Goal: Task Accomplishment & Management: Complete application form

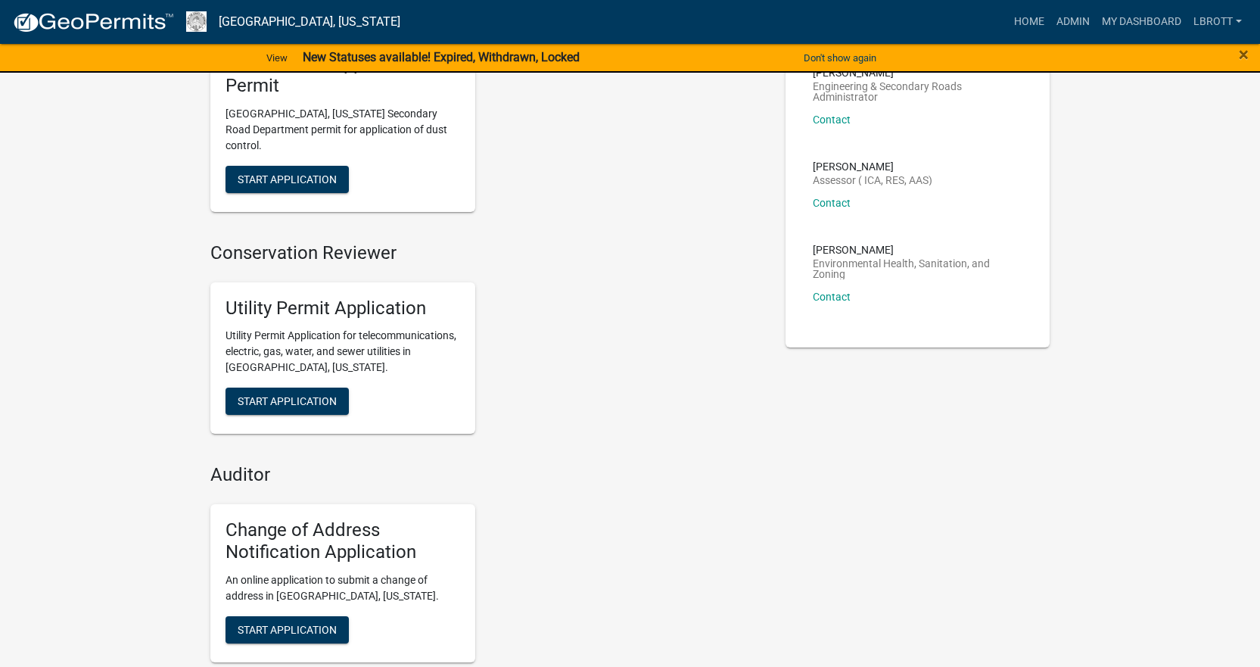
scroll to position [227, 0]
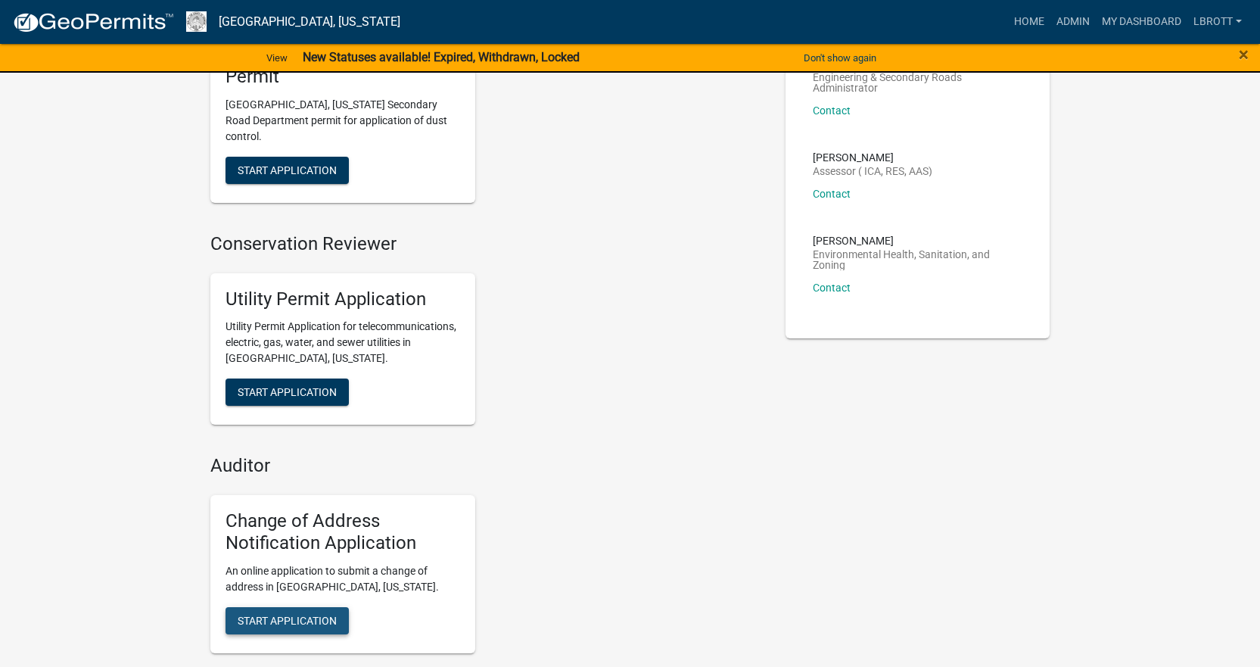
click at [295, 614] on span "Start Application" at bounding box center [287, 620] width 99 height 12
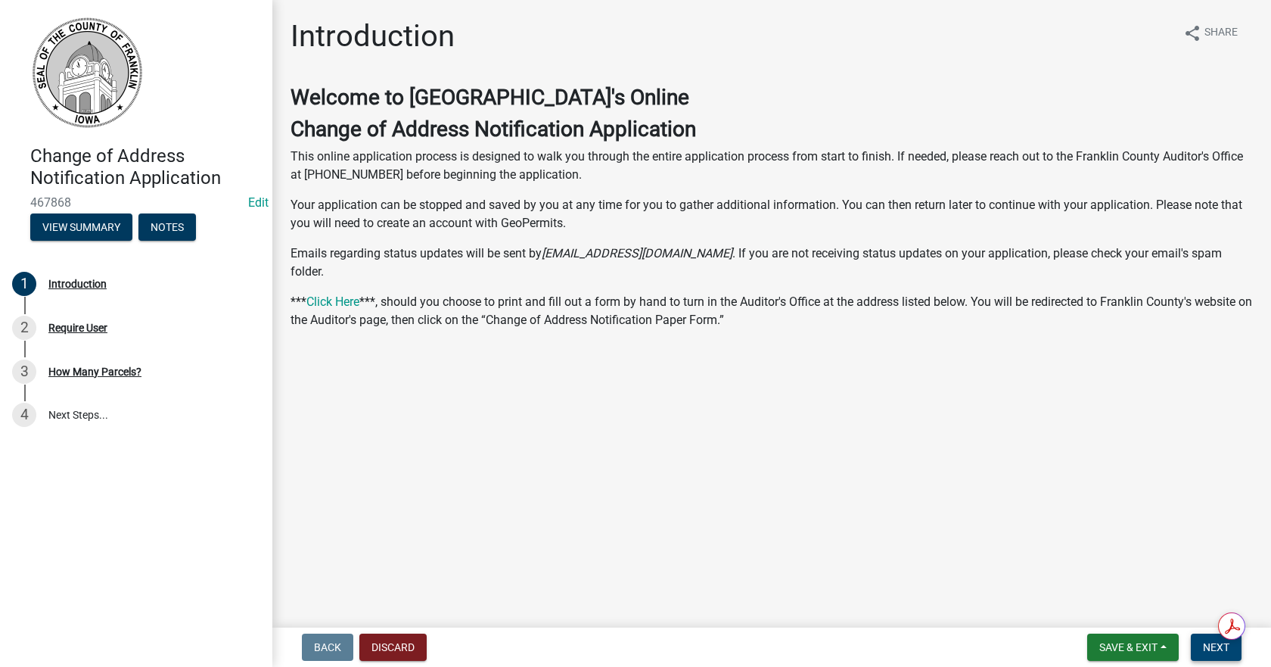
click at [1221, 641] on span "Next" at bounding box center [1216, 647] width 26 height 12
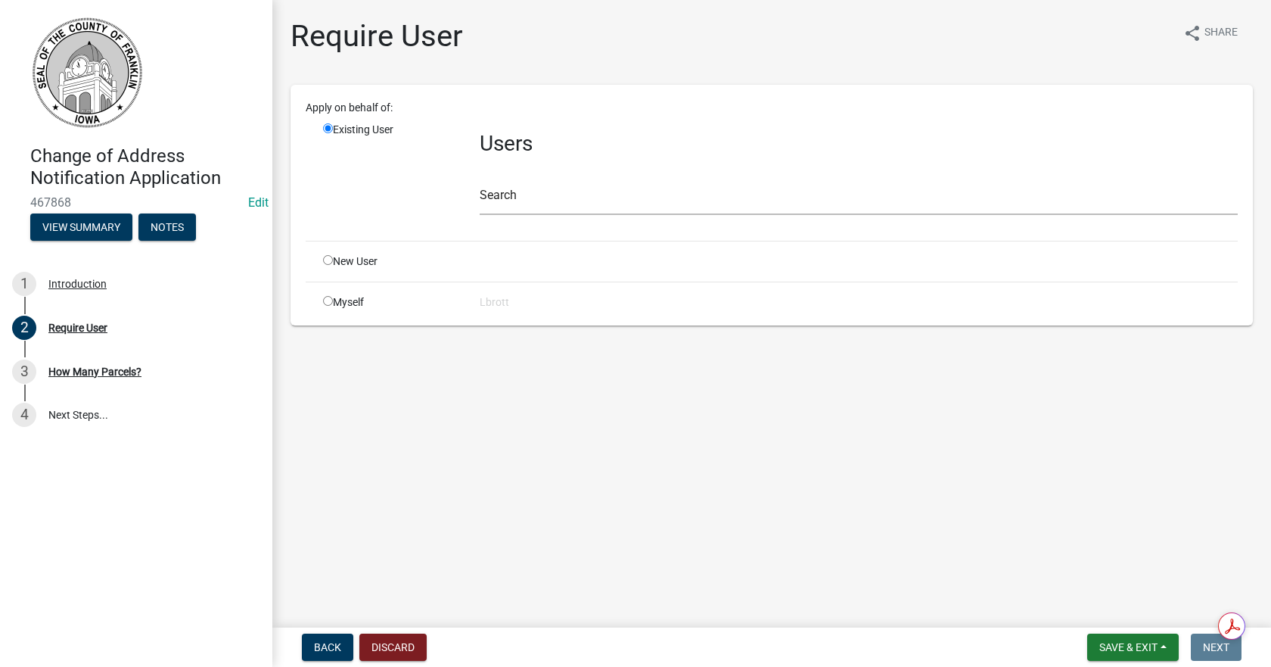
click at [325, 301] on input "radio" at bounding box center [328, 301] width 10 height 10
radio input "true"
radio input "false"
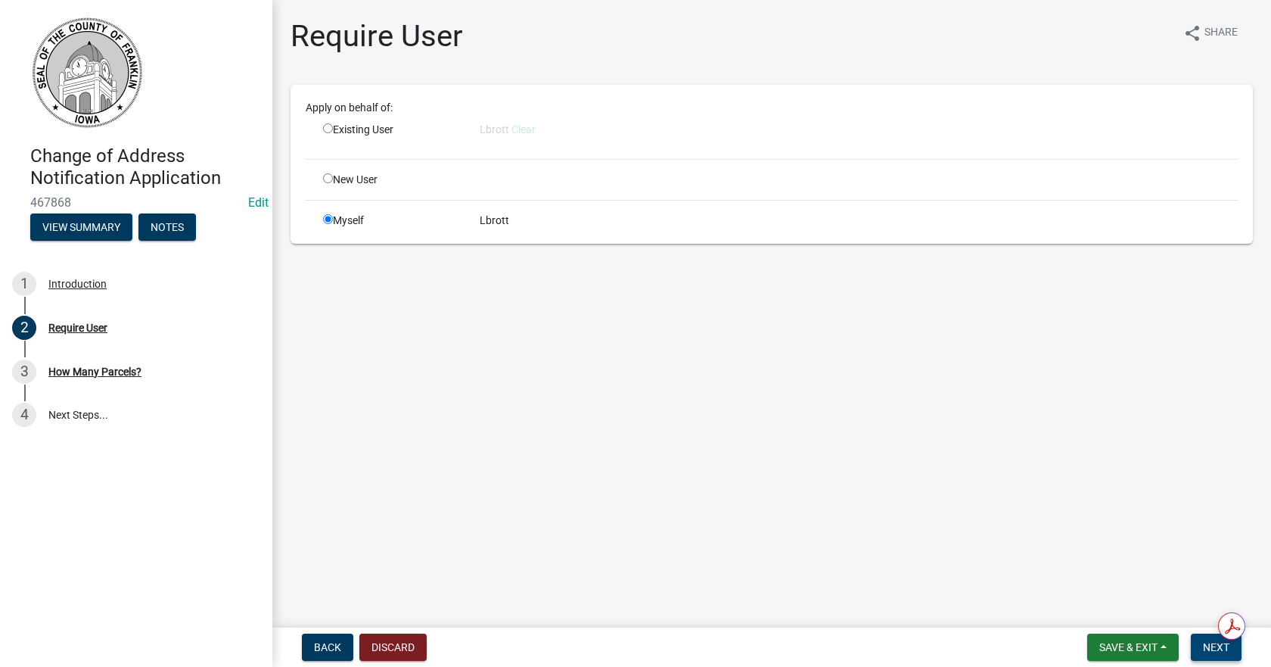
click at [1224, 652] on span "Next" at bounding box center [1216, 647] width 26 height 12
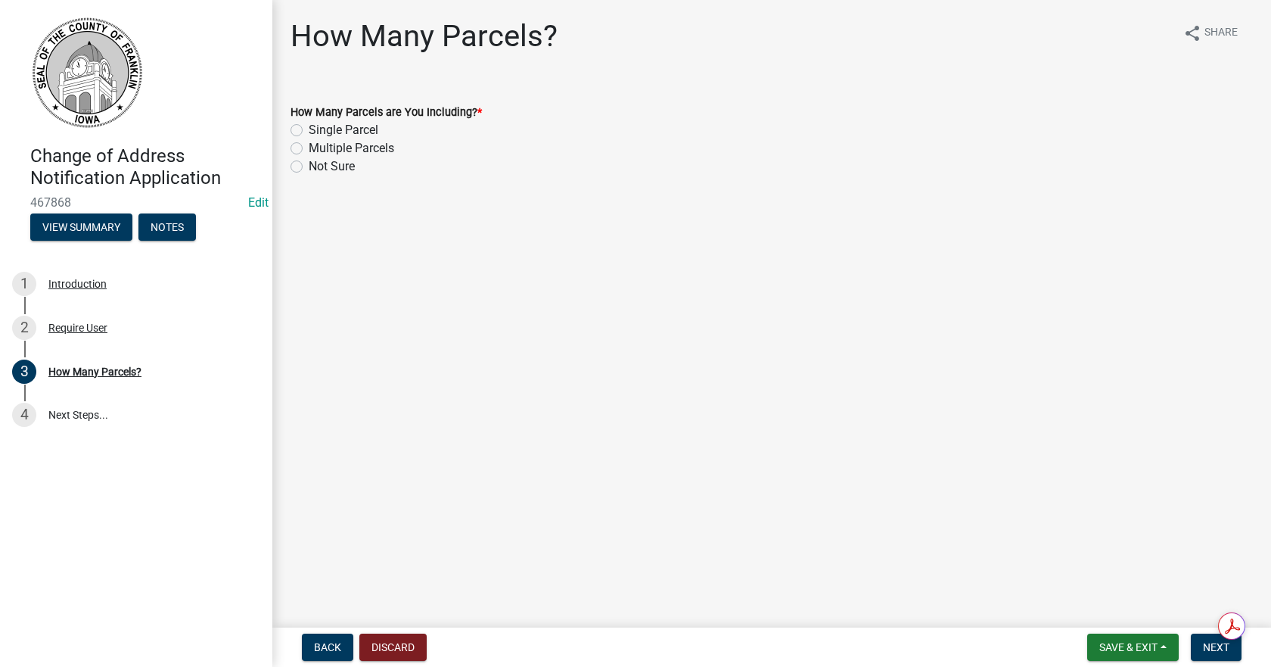
drag, startPoint x: 293, startPoint y: 148, endPoint x: 300, endPoint y: 150, distance: 7.9
click at [309, 148] on label "Multiple Parcels" at bounding box center [352, 148] width 86 height 18
click at [309, 148] on input "Multiple Parcels" at bounding box center [314, 144] width 10 height 10
radio input "true"
click at [1219, 648] on span "Next" at bounding box center [1216, 647] width 26 height 12
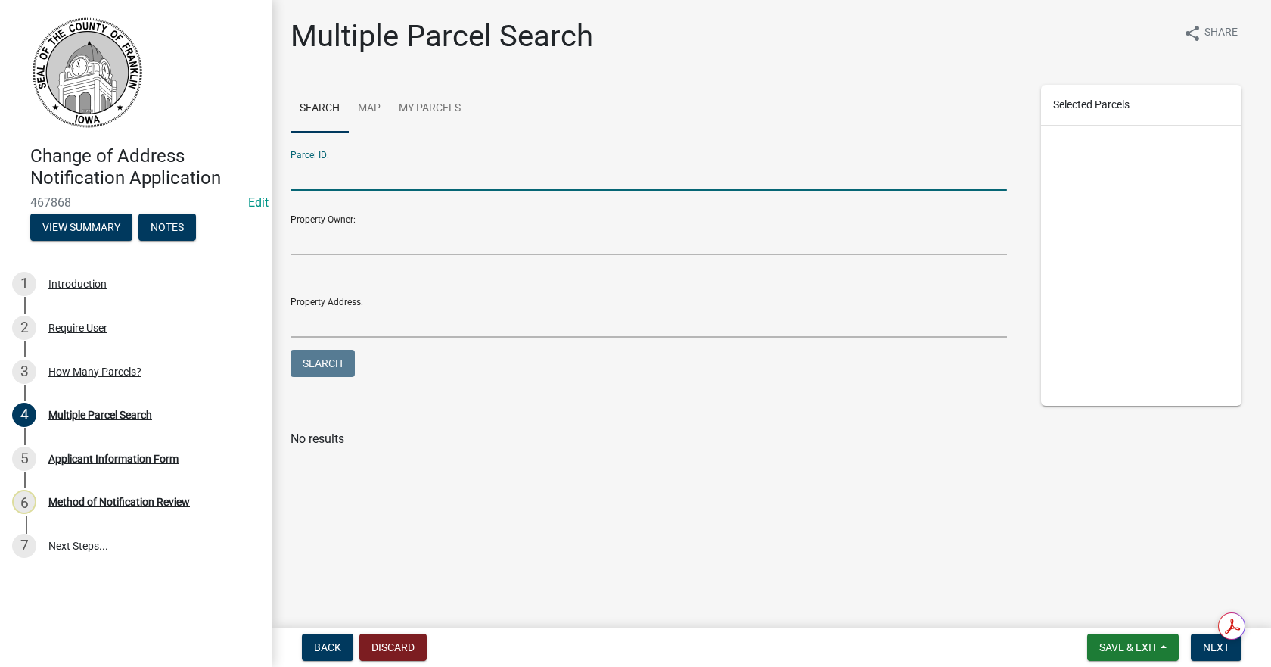
click at [316, 170] on input "Parcel ID:" at bounding box center [649, 175] width 717 height 31
type input "0733288002"
click at [341, 367] on button "Search" at bounding box center [323, 363] width 64 height 27
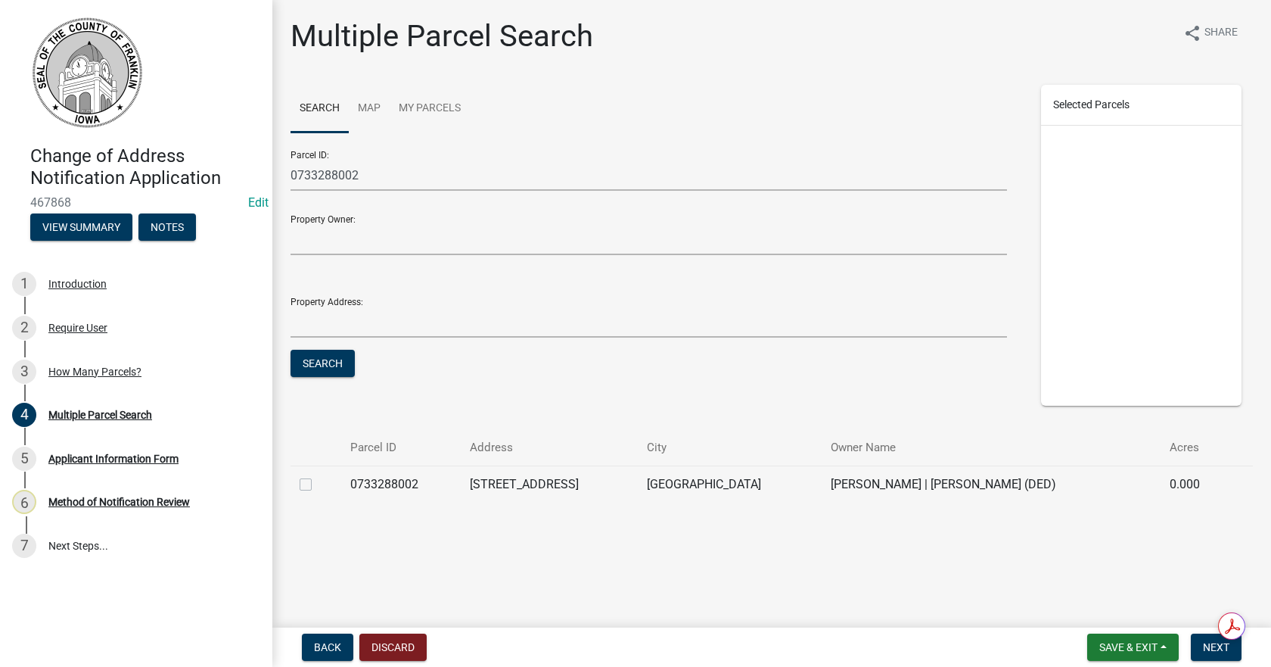
click at [318, 475] on label at bounding box center [318, 475] width 0 height 0
click at [318, 485] on input "checkbox" at bounding box center [323, 480] width 10 height 10
checkbox input "true"
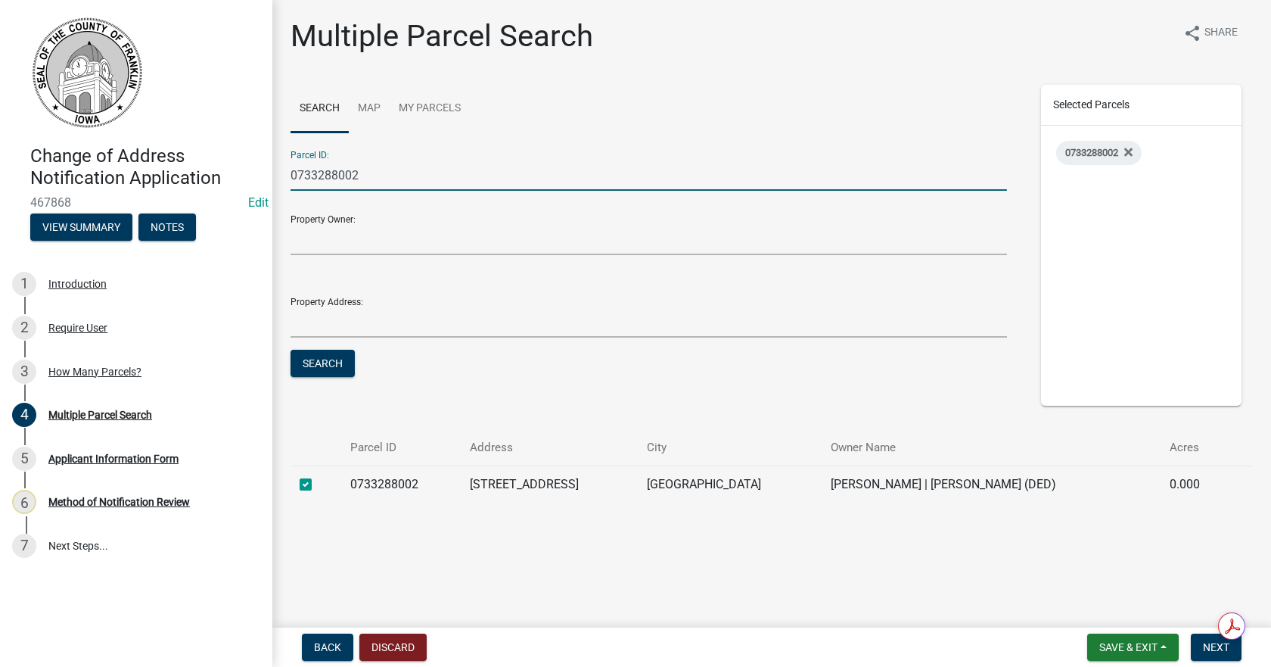
drag, startPoint x: 359, startPoint y: 172, endPoint x: 138, endPoint y: 159, distance: 221.3
click at [138, 158] on div "Change of Address Notification Application 467868 Edit View Summary Notes 1 Int…" at bounding box center [635, 333] width 1271 height 667
type input "0"
type input "0728453007"
click at [291, 350] on button "Search" at bounding box center [323, 363] width 64 height 27
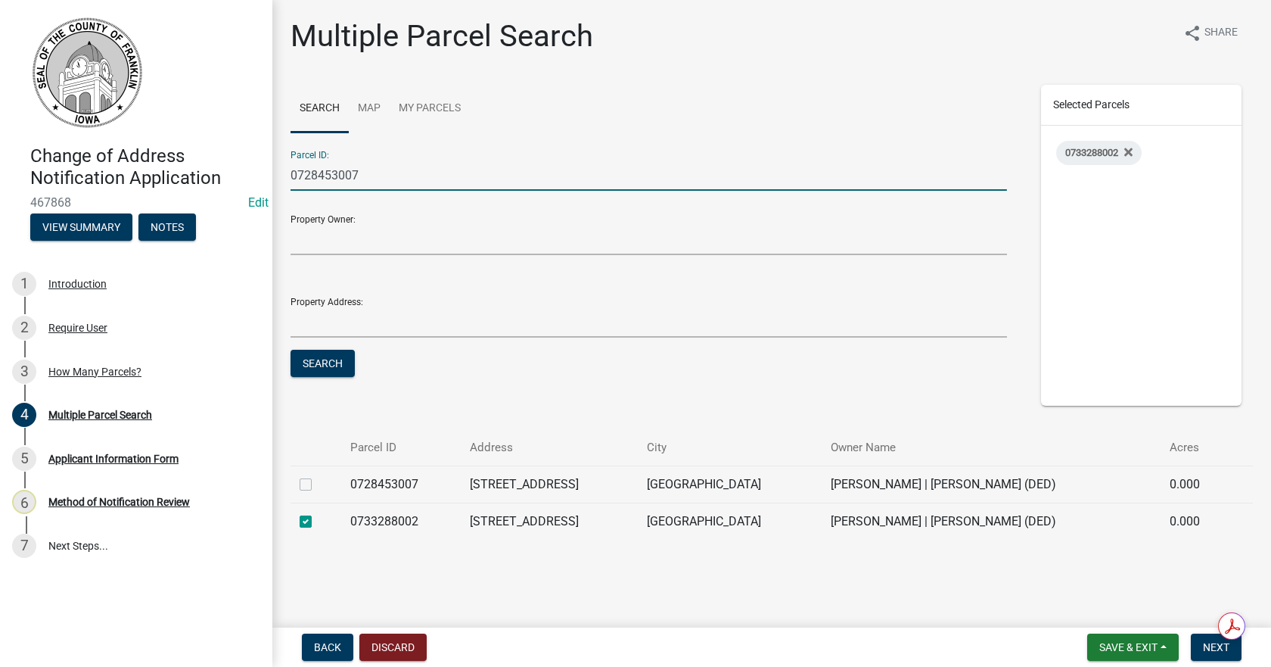
click at [318, 475] on label at bounding box center [318, 475] width 0 height 0
click at [318, 485] on input "checkbox" at bounding box center [323, 480] width 10 height 10
checkbox input "true"
drag, startPoint x: 373, startPoint y: 177, endPoint x: 145, endPoint y: 167, distance: 228.0
click at [145, 166] on div "Change of Address Notification Application 467868 Edit View Summary Notes 1 Int…" at bounding box center [635, 333] width 1271 height 667
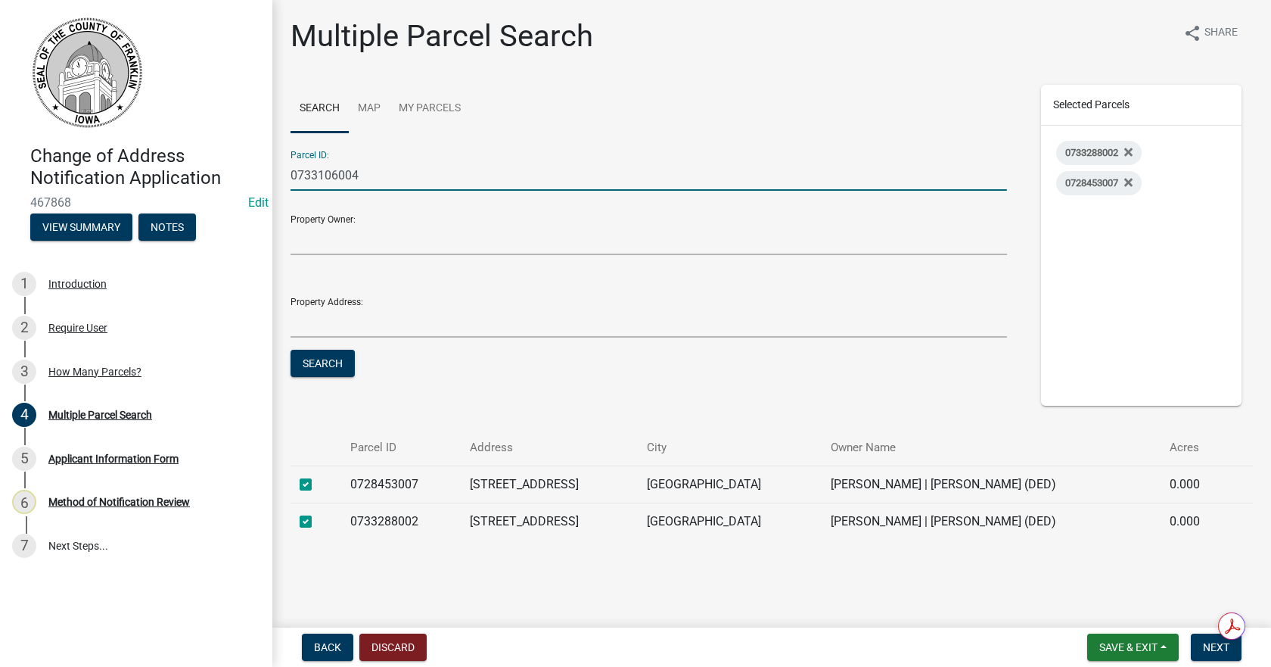
type input "0733106004"
click at [291, 350] on button "Search" at bounding box center [323, 363] width 64 height 27
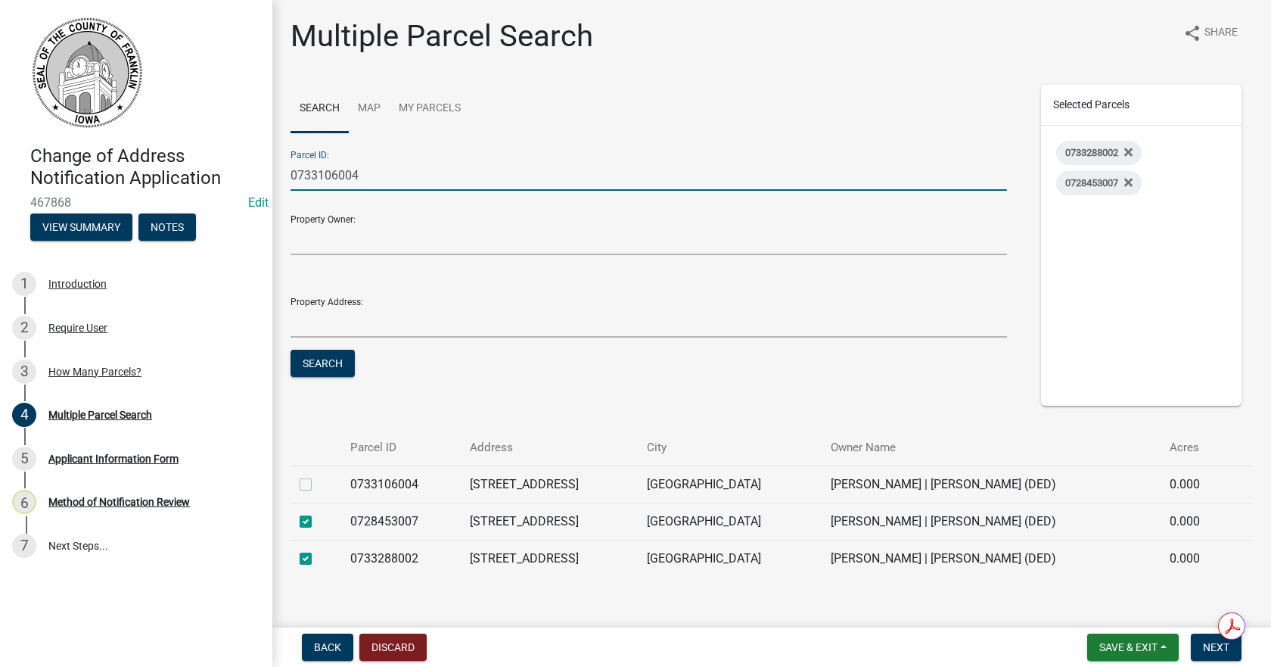
click at [318, 475] on label at bounding box center [318, 475] width 0 height 0
click at [318, 485] on input "checkbox" at bounding box center [323, 480] width 10 height 10
checkbox input "true"
drag, startPoint x: 408, startPoint y: 173, endPoint x: 56, endPoint y: 180, distance: 352.0
click at [74, 174] on div "Change of Address Notification Application 467868 Edit View Summary Notes 1 Int…" at bounding box center [635, 333] width 1271 height 667
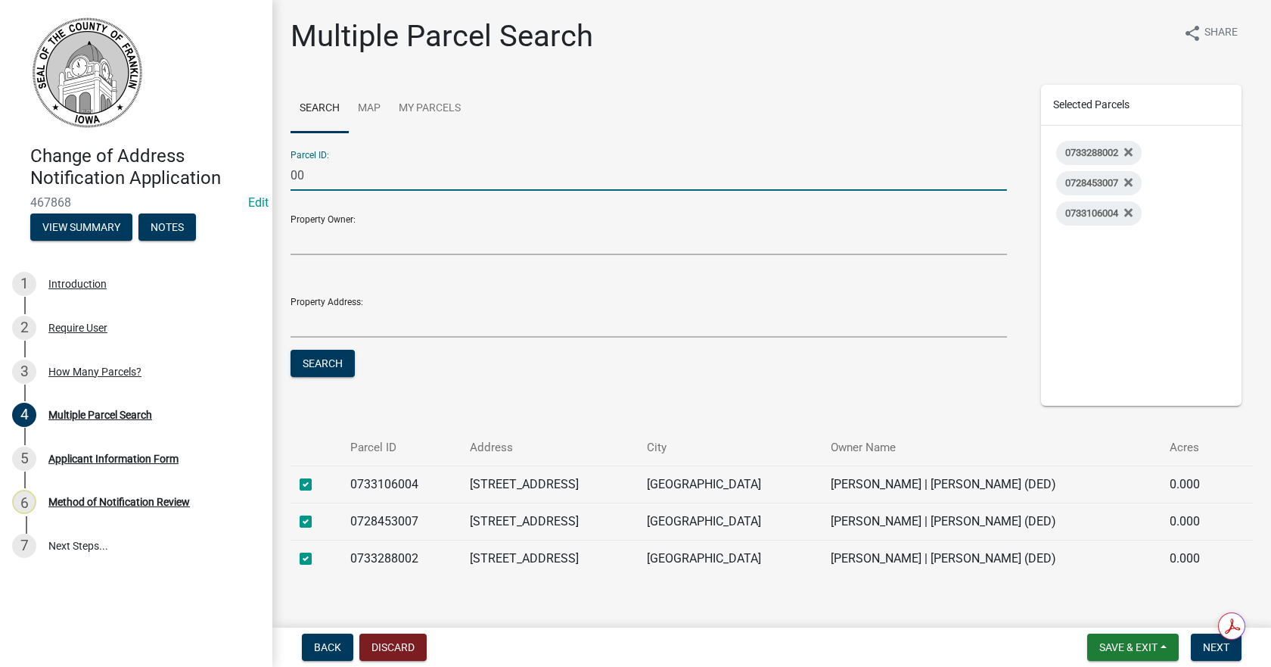
type input "0"
type input "0733135001"
click at [291, 350] on button "Search" at bounding box center [323, 363] width 64 height 27
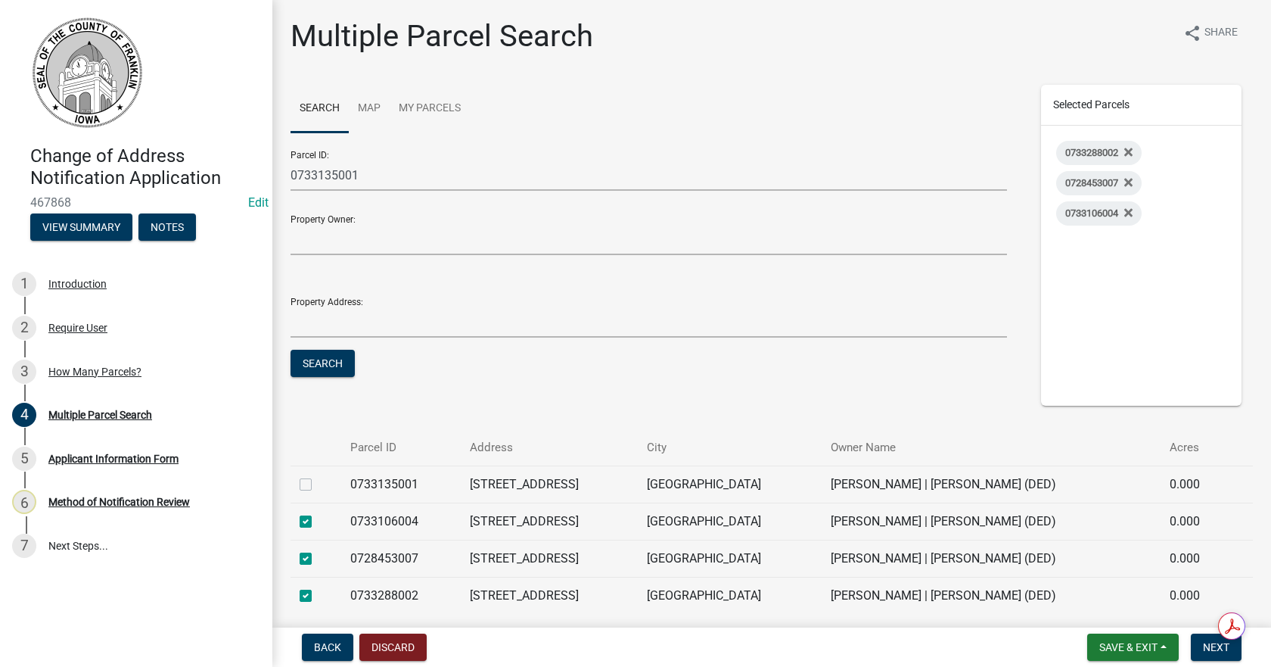
click at [318, 475] on label at bounding box center [318, 475] width 0 height 0
click at [318, 482] on input "checkbox" at bounding box center [323, 480] width 10 height 10
checkbox input "true"
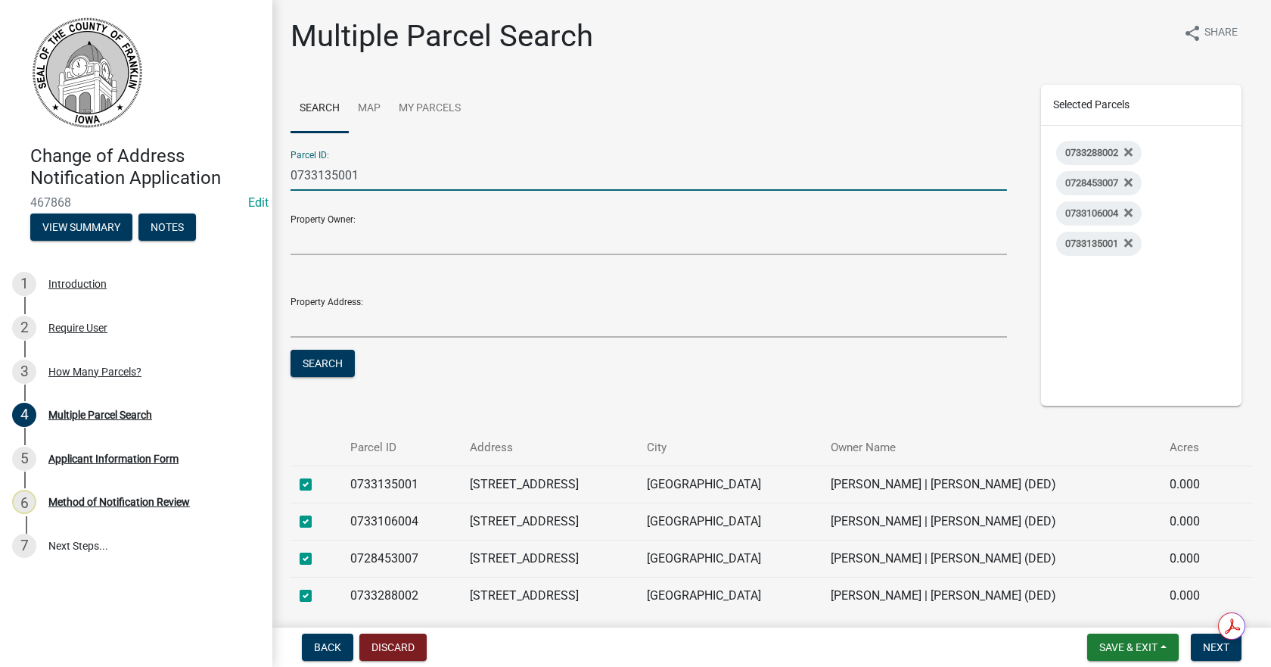
drag, startPoint x: 396, startPoint y: 167, endPoint x: 147, endPoint y: 128, distance: 252.1
click at [147, 128] on div "Change of Address Notification Application 467868 Edit View Summary Notes 1 Int…" at bounding box center [635, 333] width 1271 height 667
type input "0733185002"
click at [307, 356] on button "Search" at bounding box center [323, 363] width 64 height 27
click at [318, 475] on label at bounding box center [318, 475] width 0 height 0
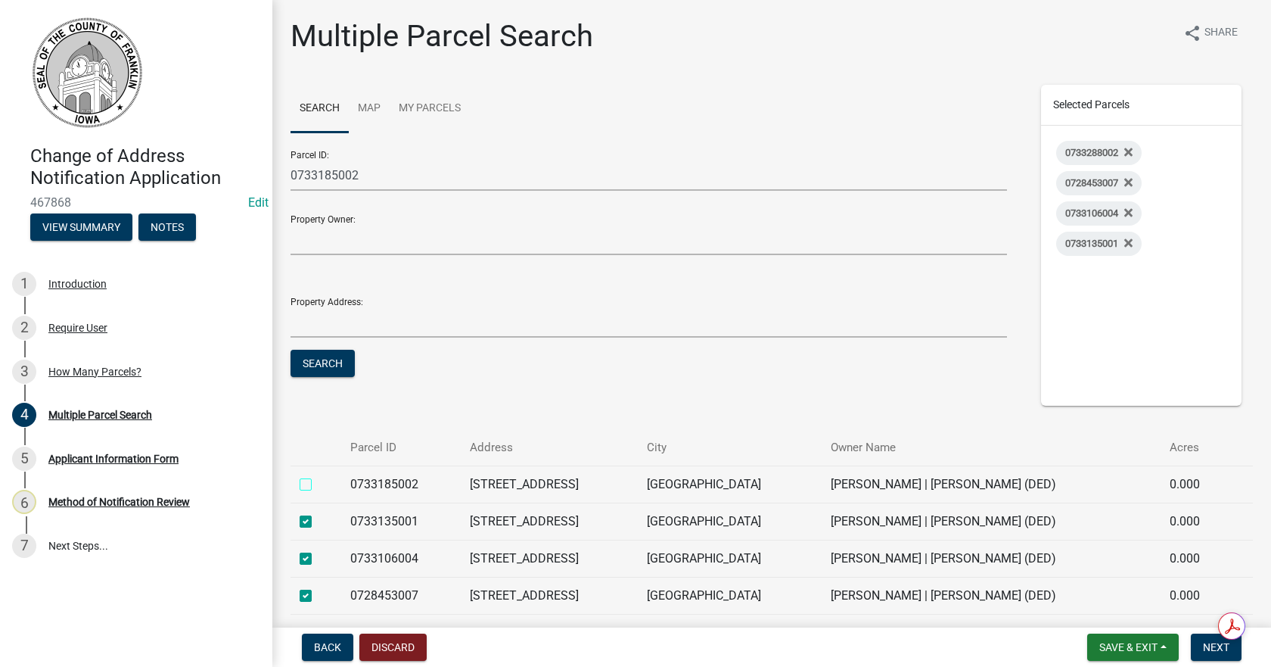
click at [318, 484] on input "checkbox" at bounding box center [323, 480] width 10 height 10
checkbox input "true"
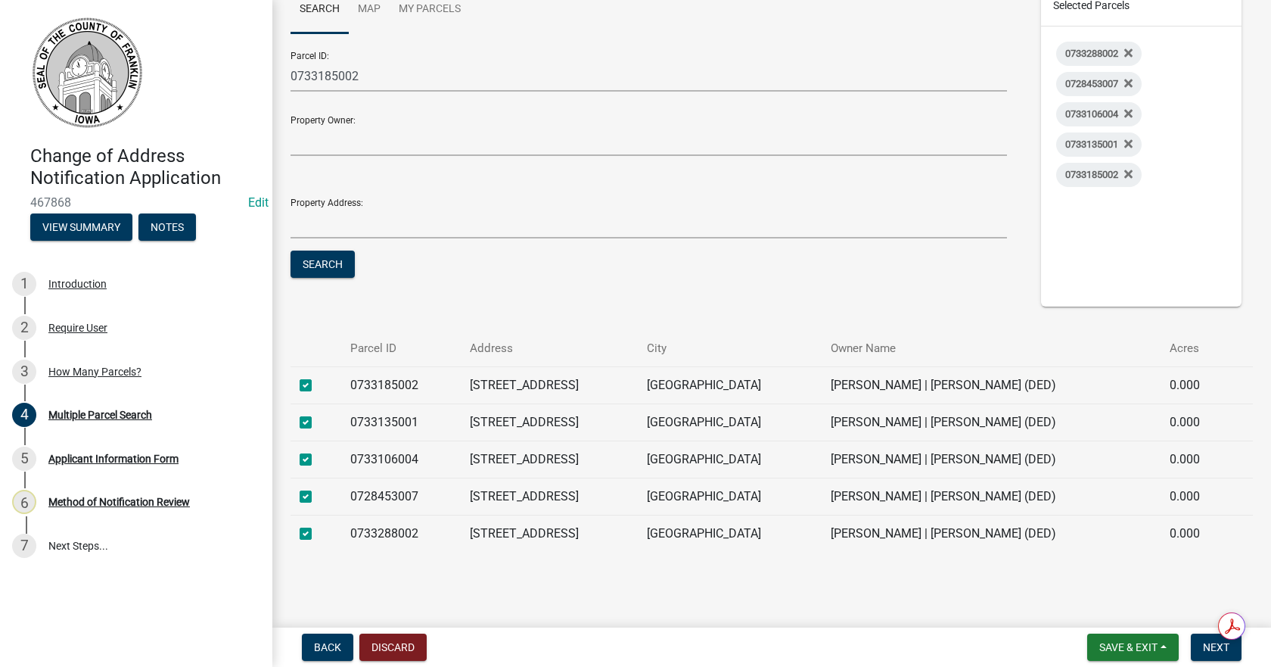
scroll to position [101, 0]
click at [1212, 649] on span "Next" at bounding box center [1216, 647] width 26 height 12
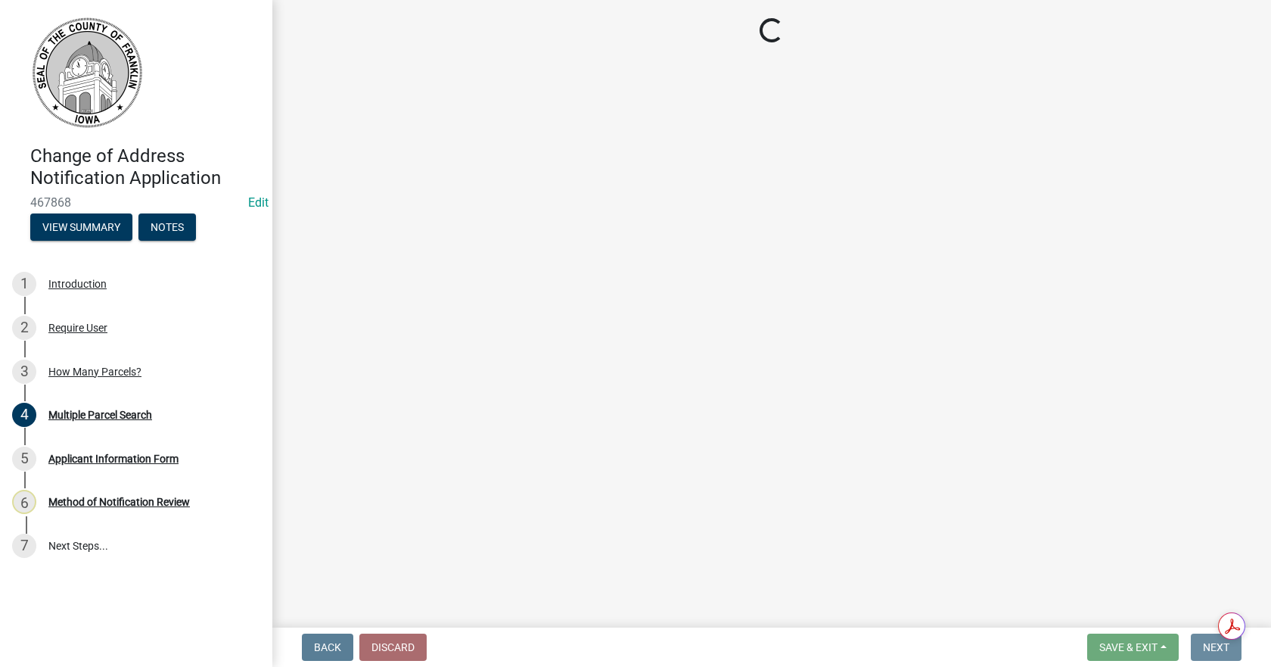
scroll to position [0, 0]
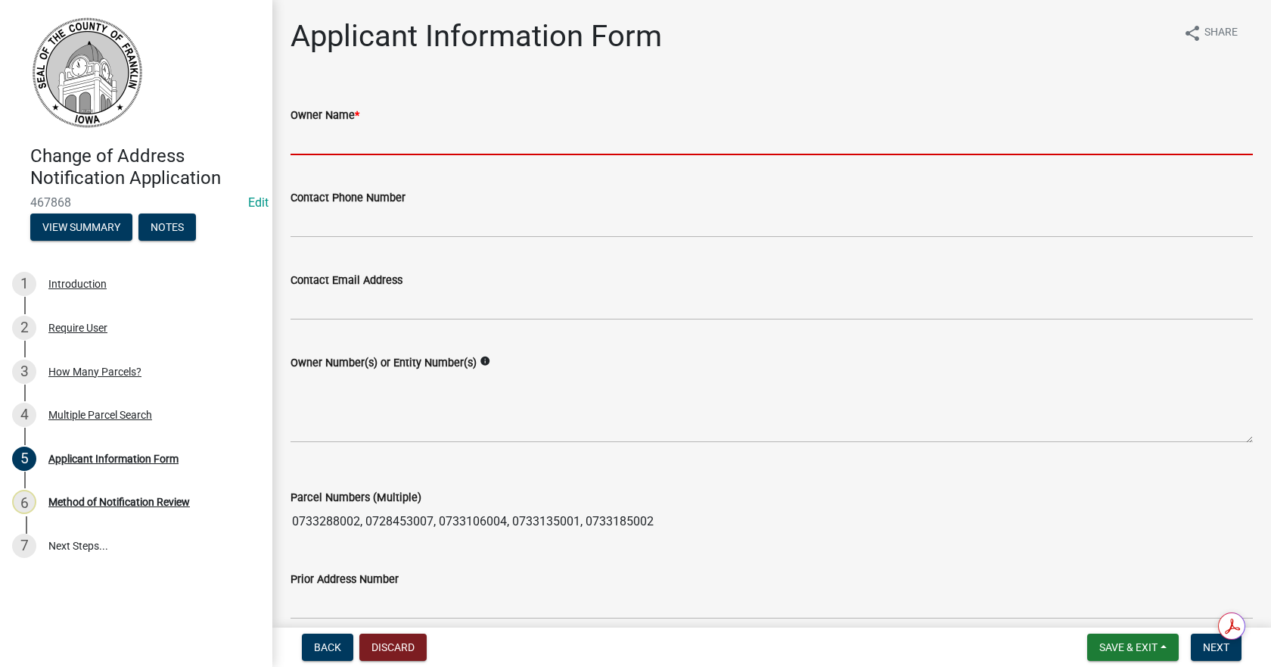
click at [367, 141] on input "Owner Name *" at bounding box center [772, 139] width 963 height 31
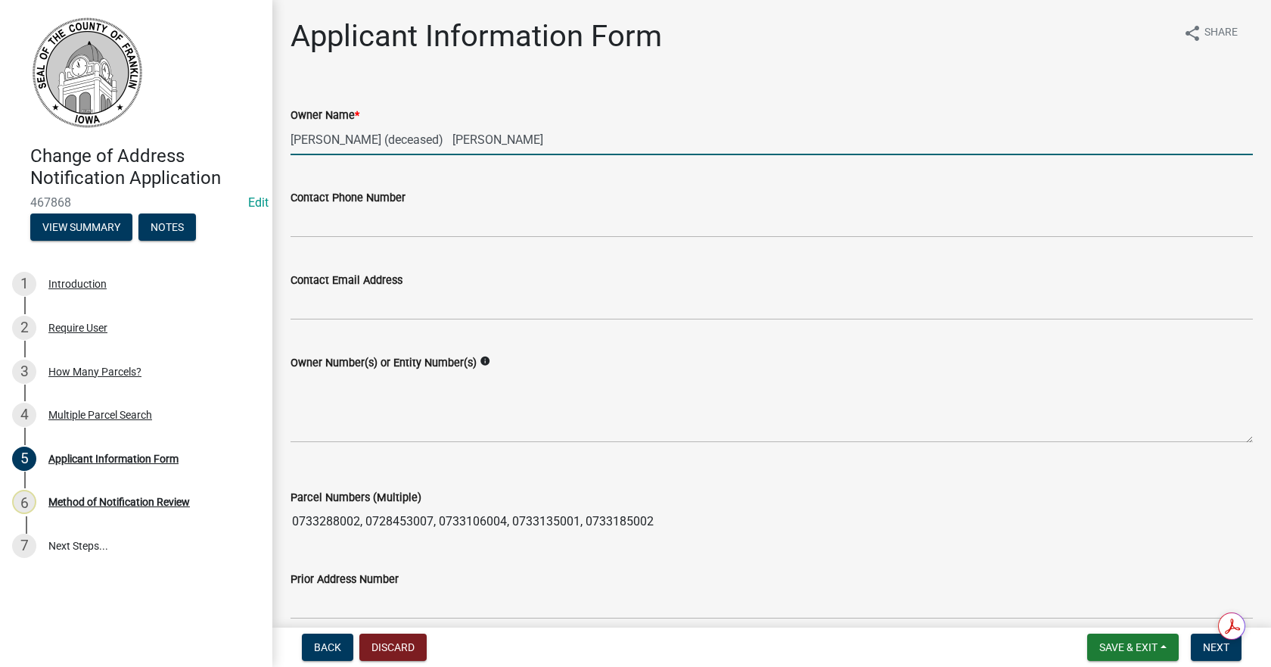
type input "[PERSON_NAME] (deceased) [PERSON_NAME]"
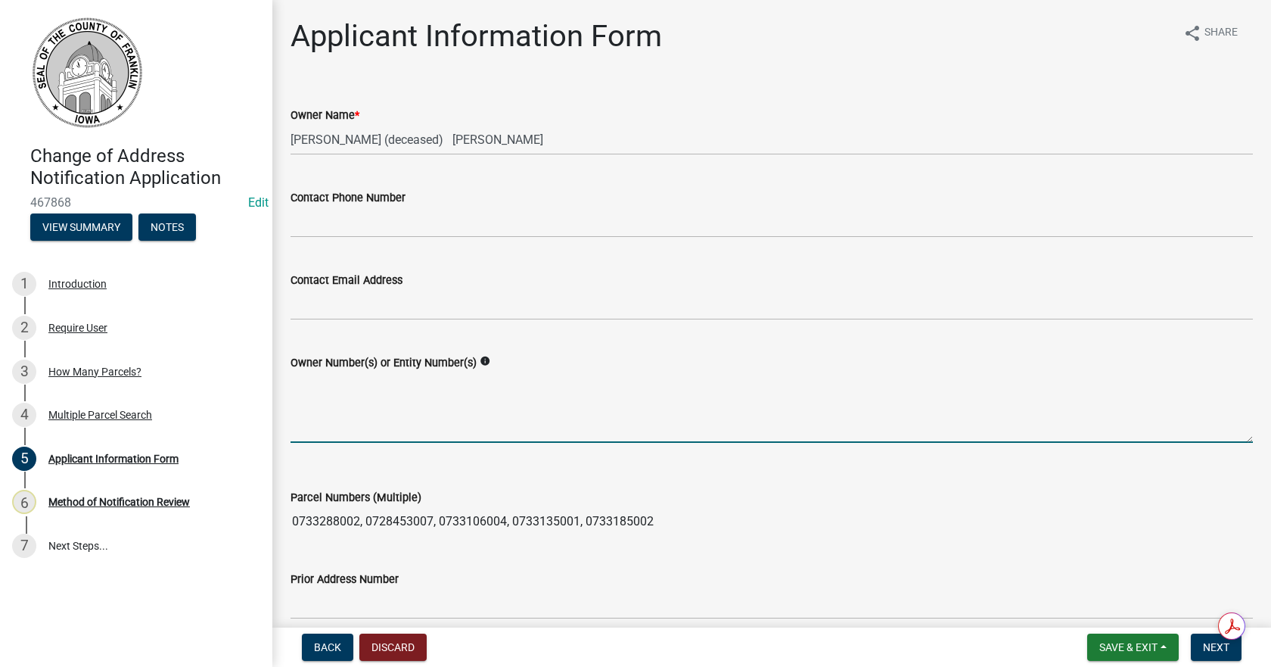
click at [343, 383] on textarea "Owner Number(s) or Entity Number(s)" at bounding box center [772, 407] width 963 height 71
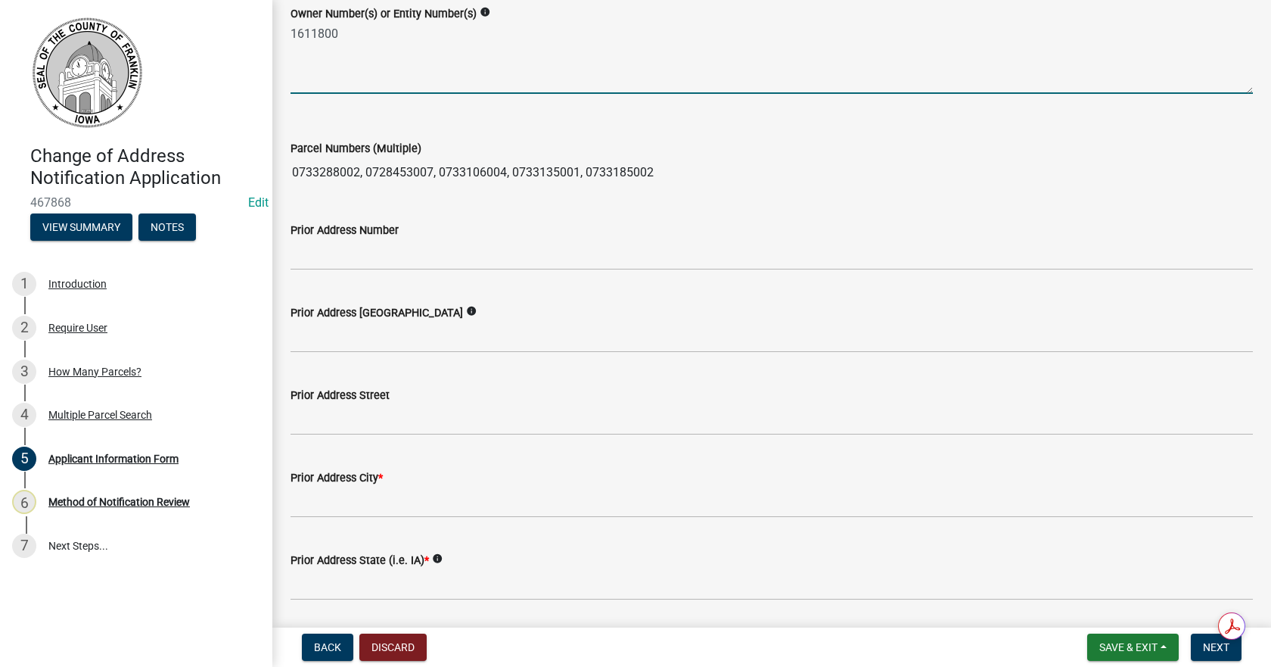
scroll to position [378, 0]
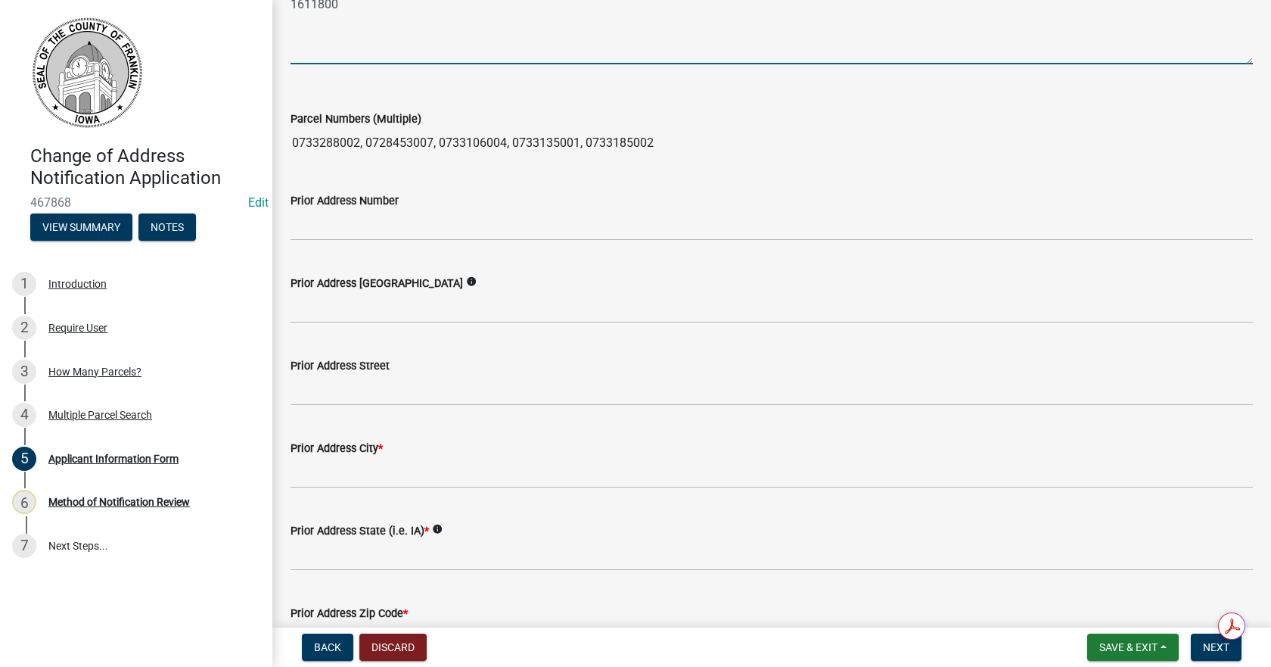
type textarea "1611800"
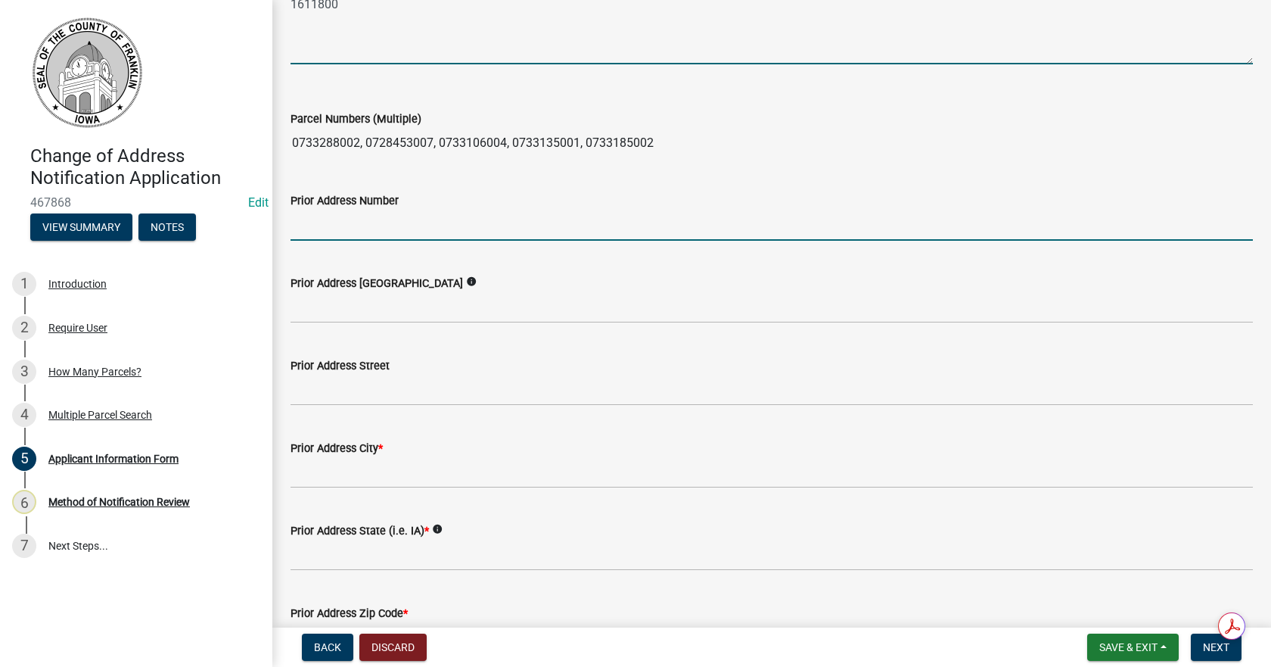
click at [365, 226] on input "Prior Address Number" at bounding box center [772, 225] width 963 height 31
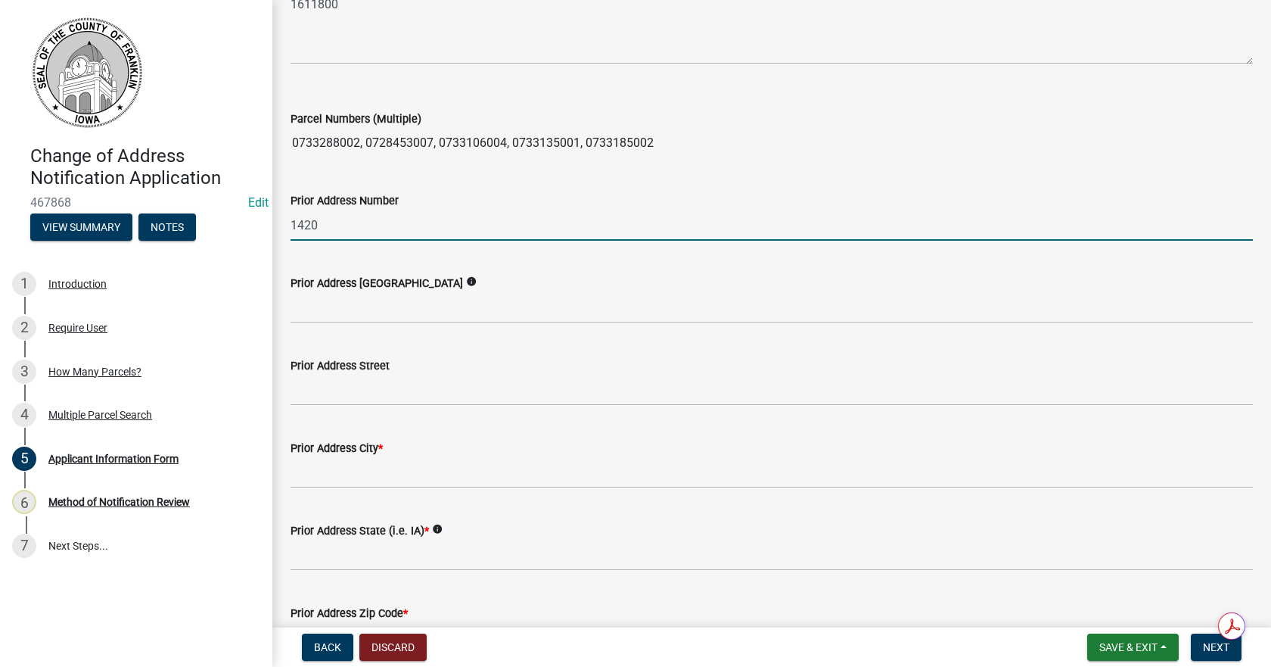
type input "1420"
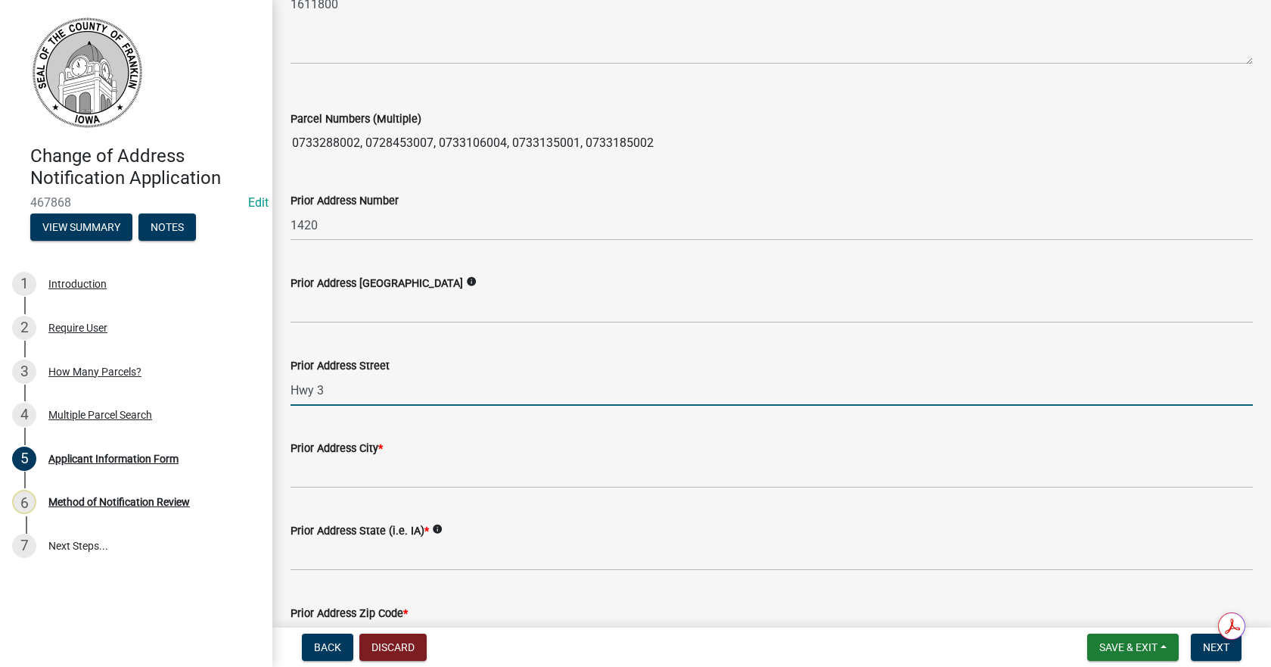
type input "Hwy 3"
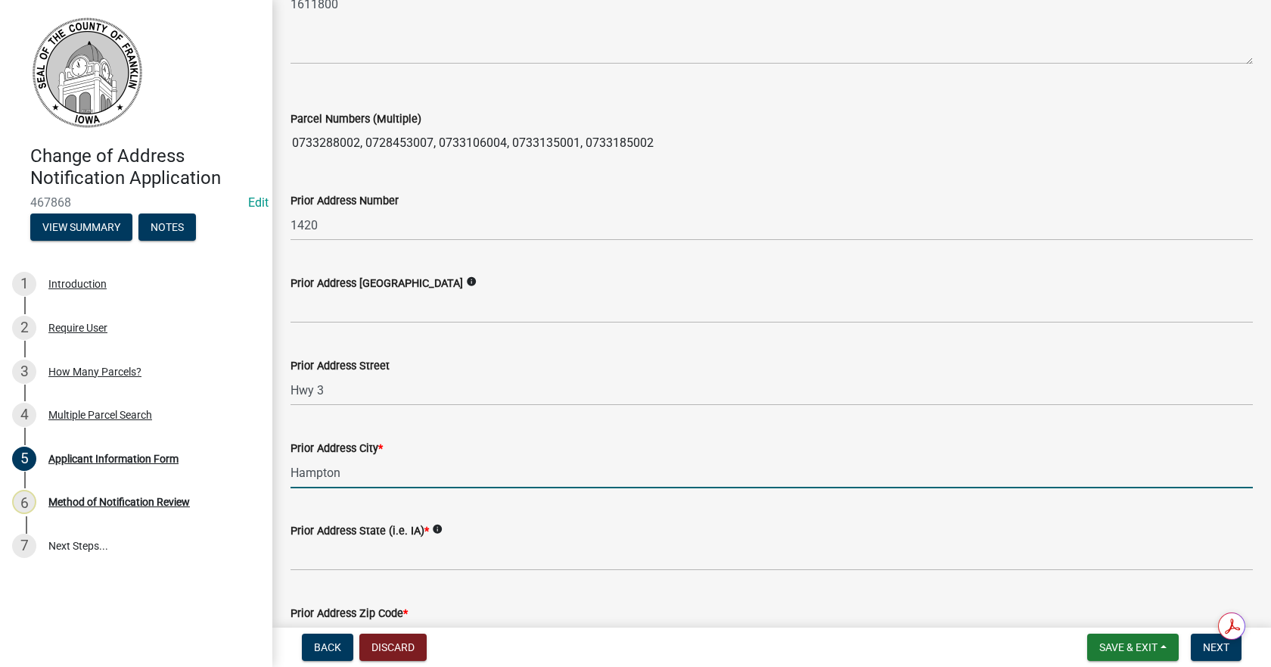
type input "Hampton"
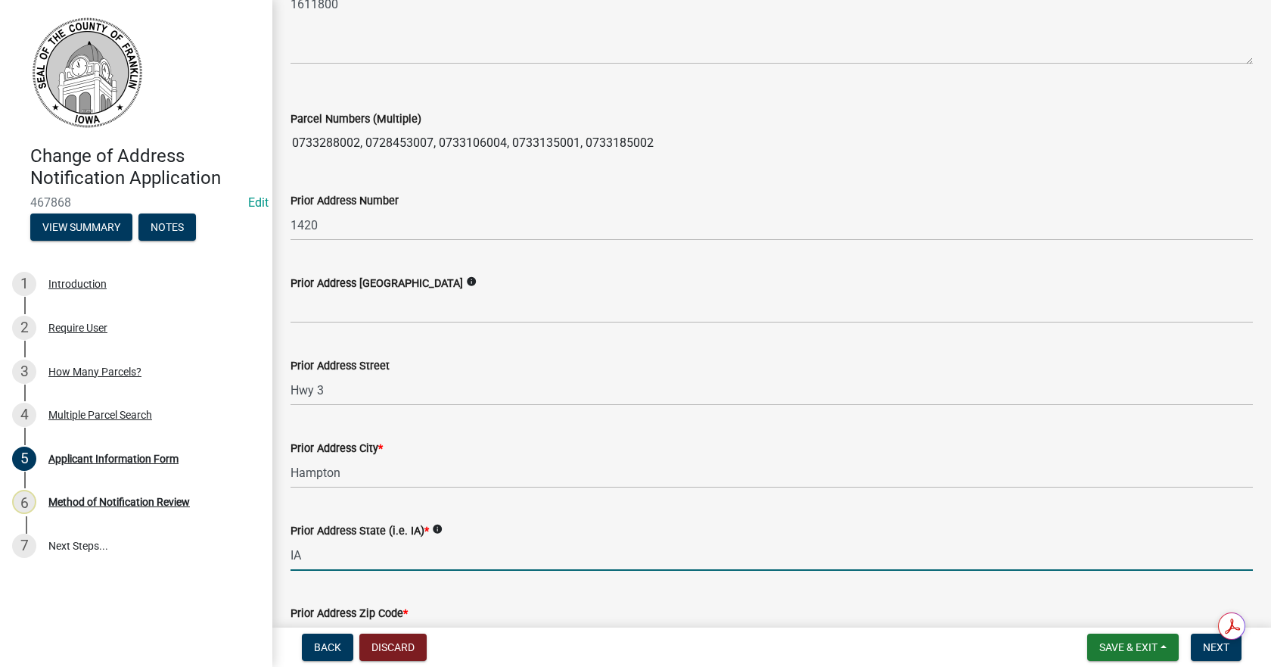
type input "IA"
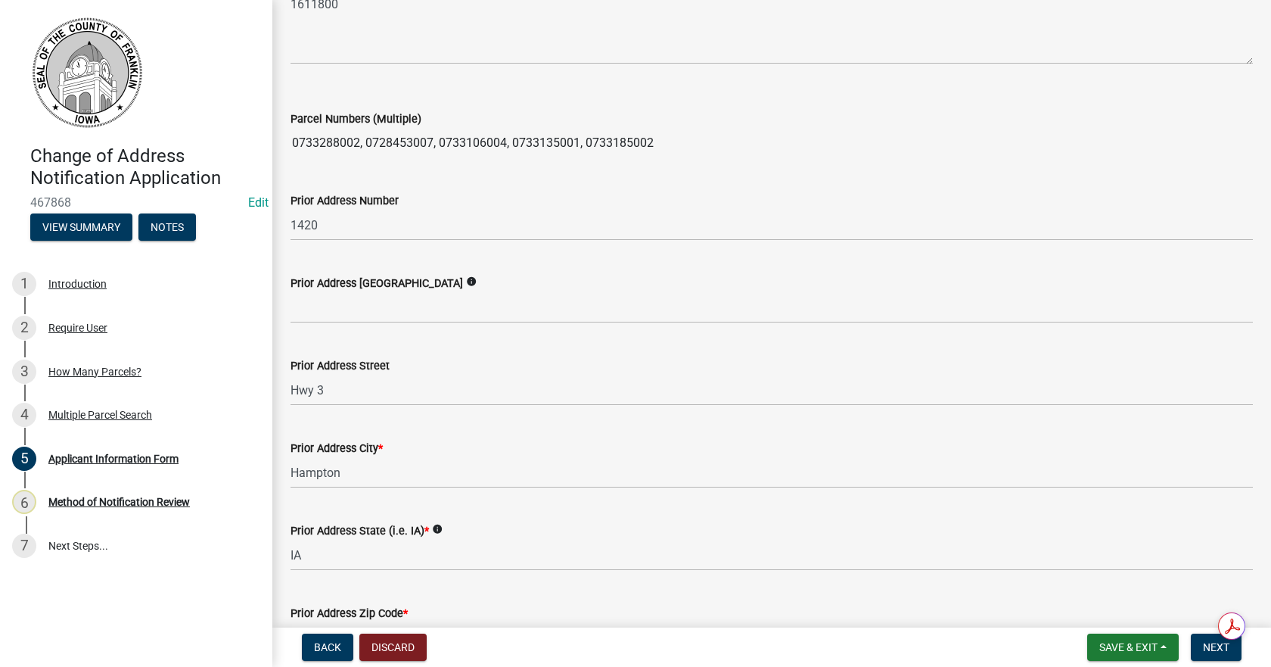
scroll to position [705, 0]
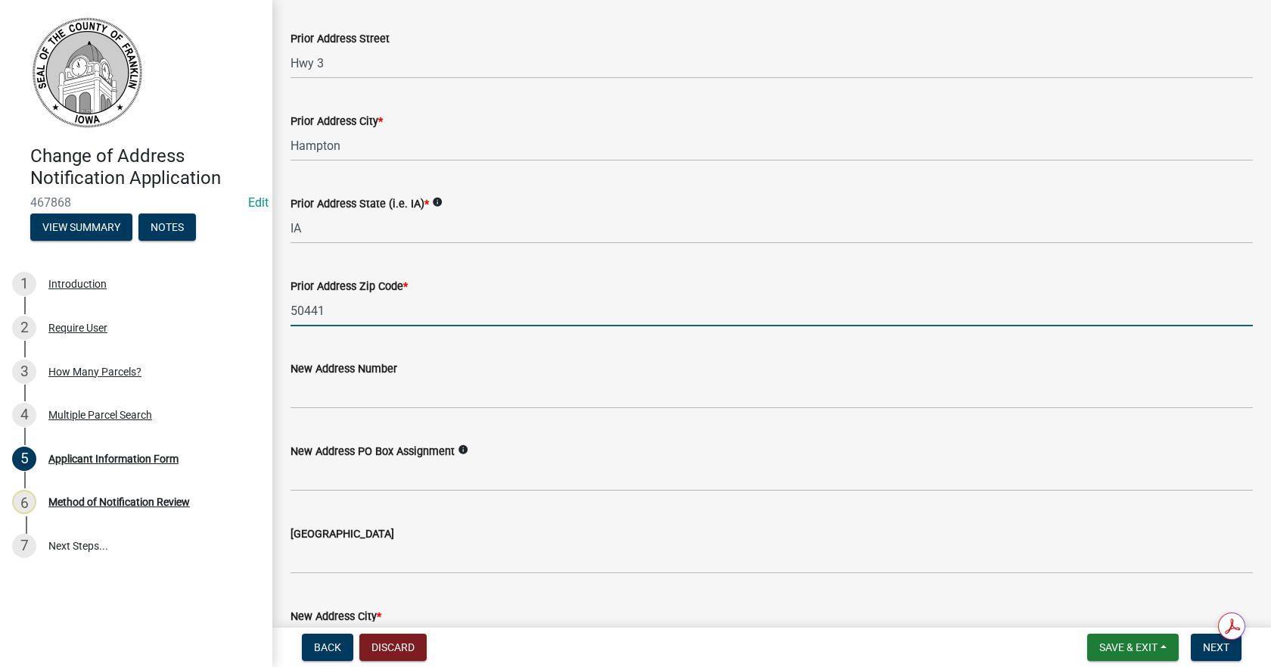
type input "50441"
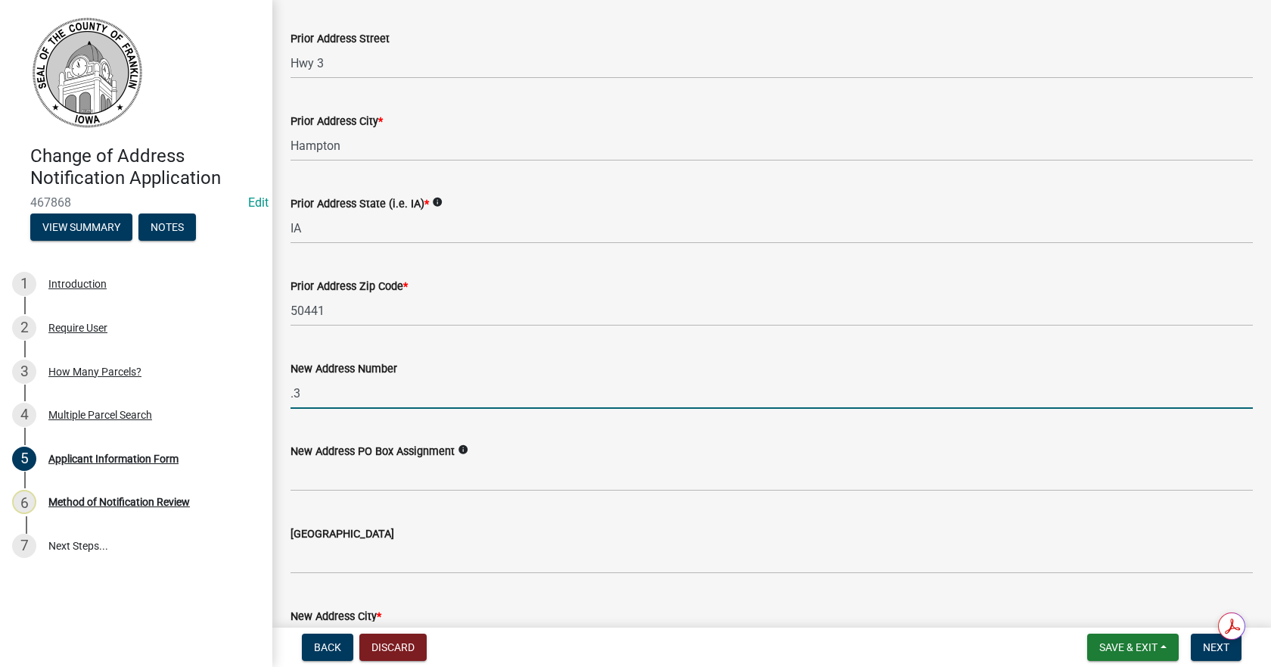
type input "."
type input "308"
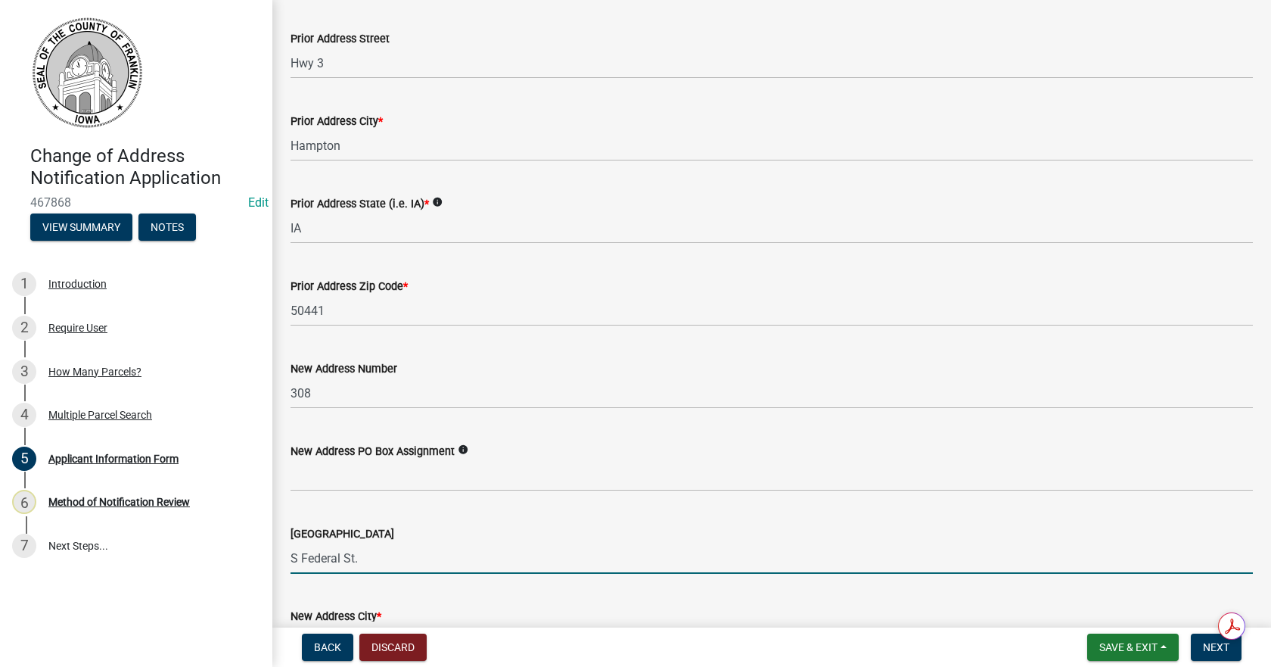
type input "S Federal St."
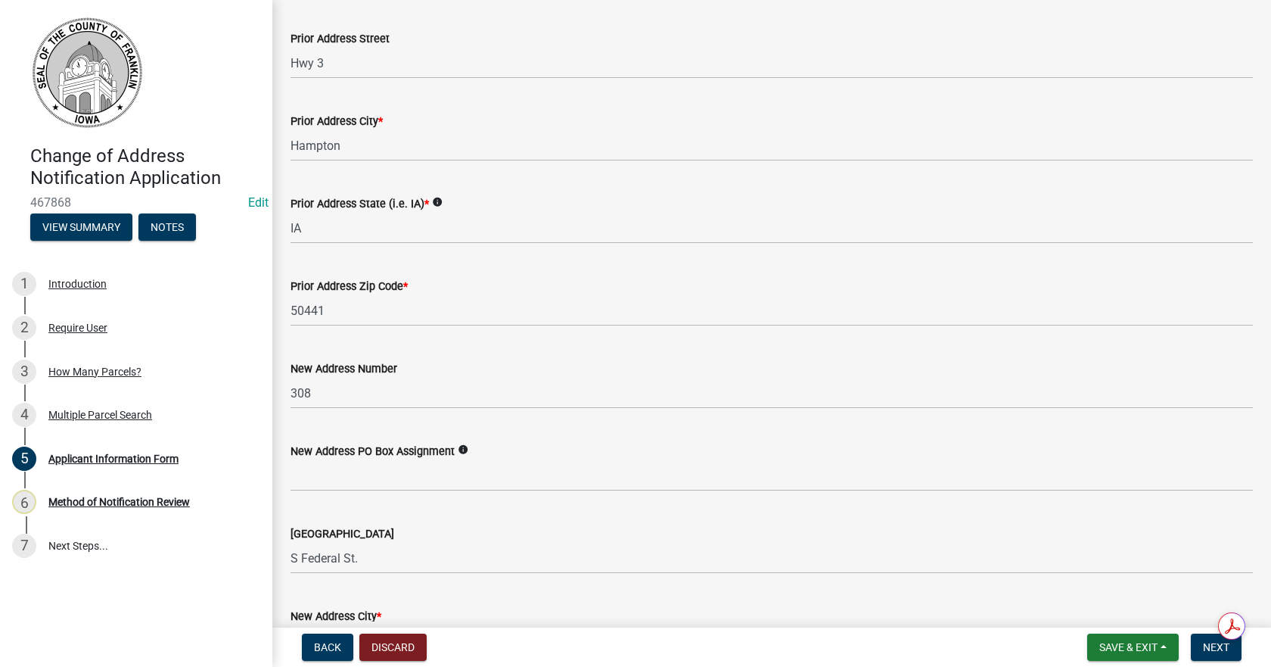
scroll to position [1035, 0]
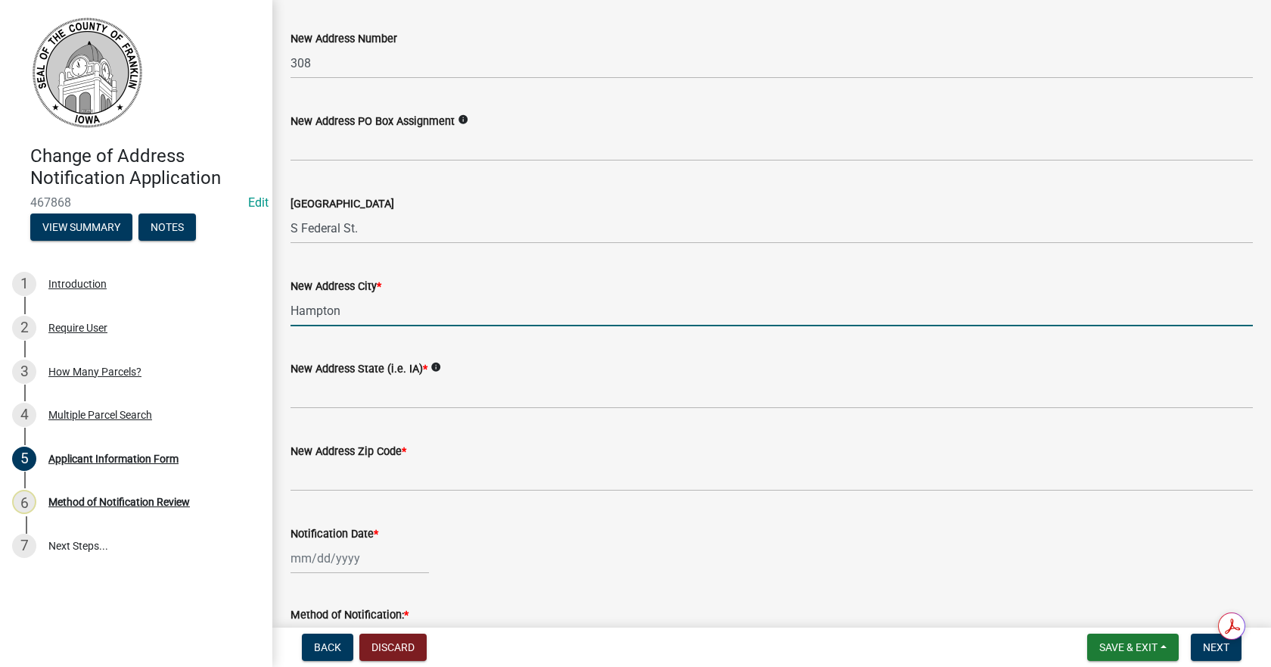
type input "Hampton"
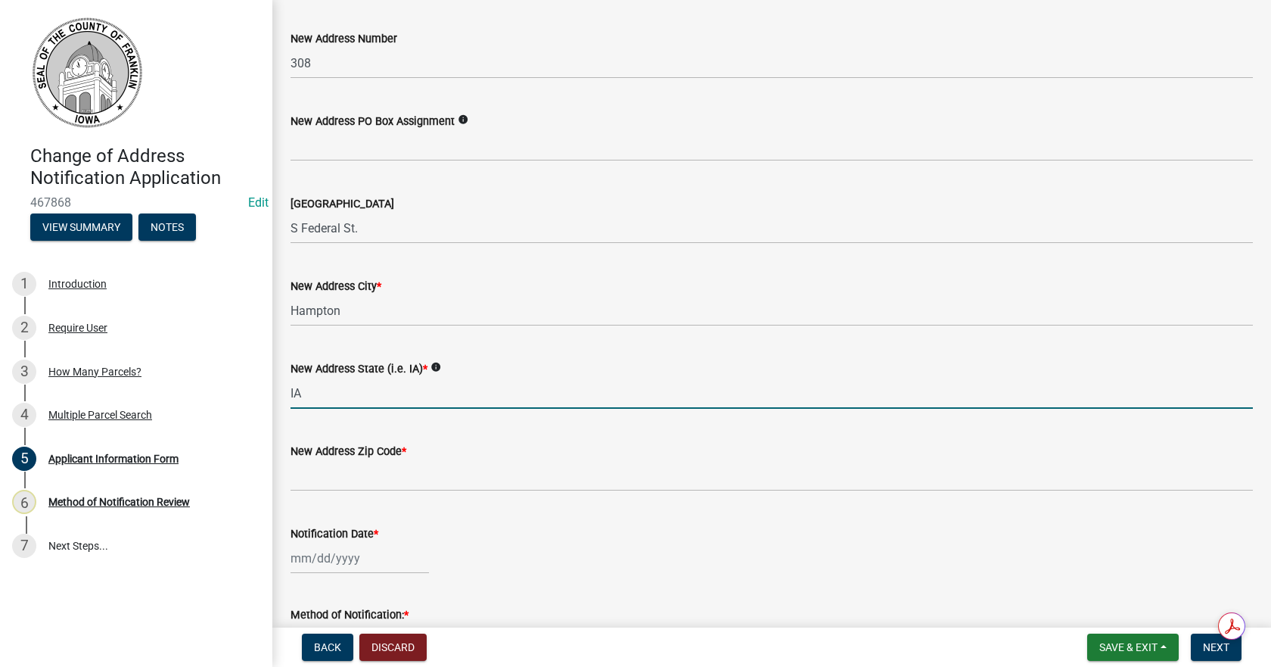
type input "IA"
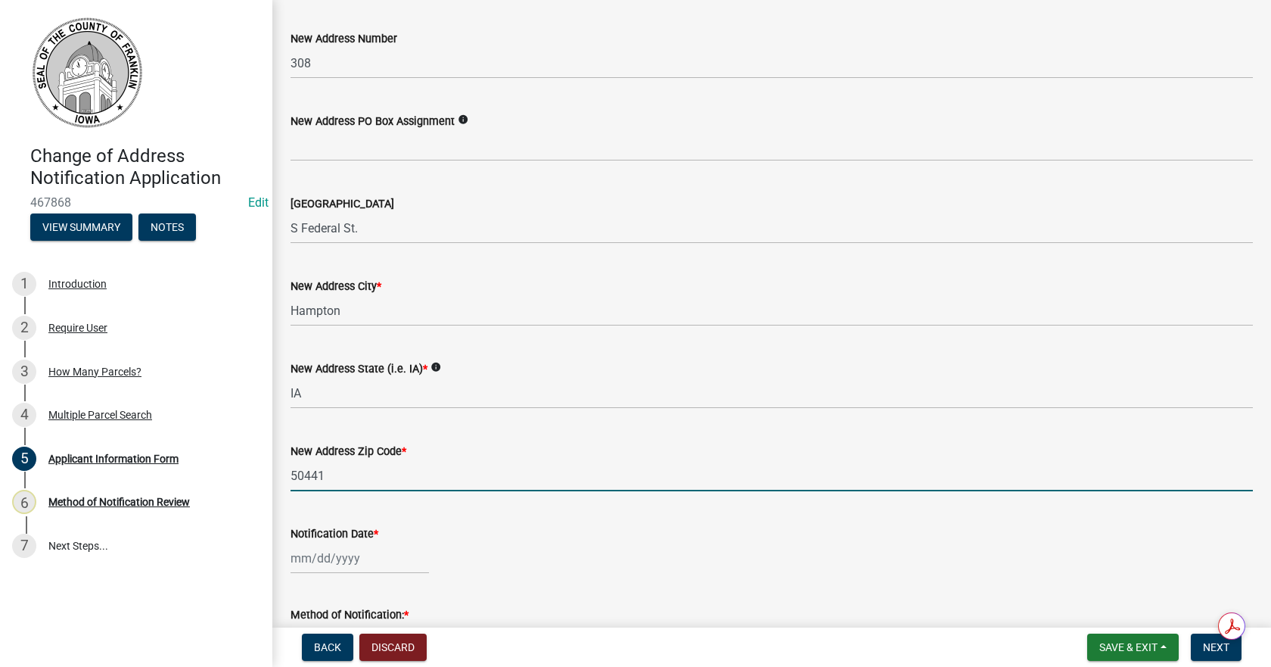
type input "50441"
select select "8"
select select "2025"
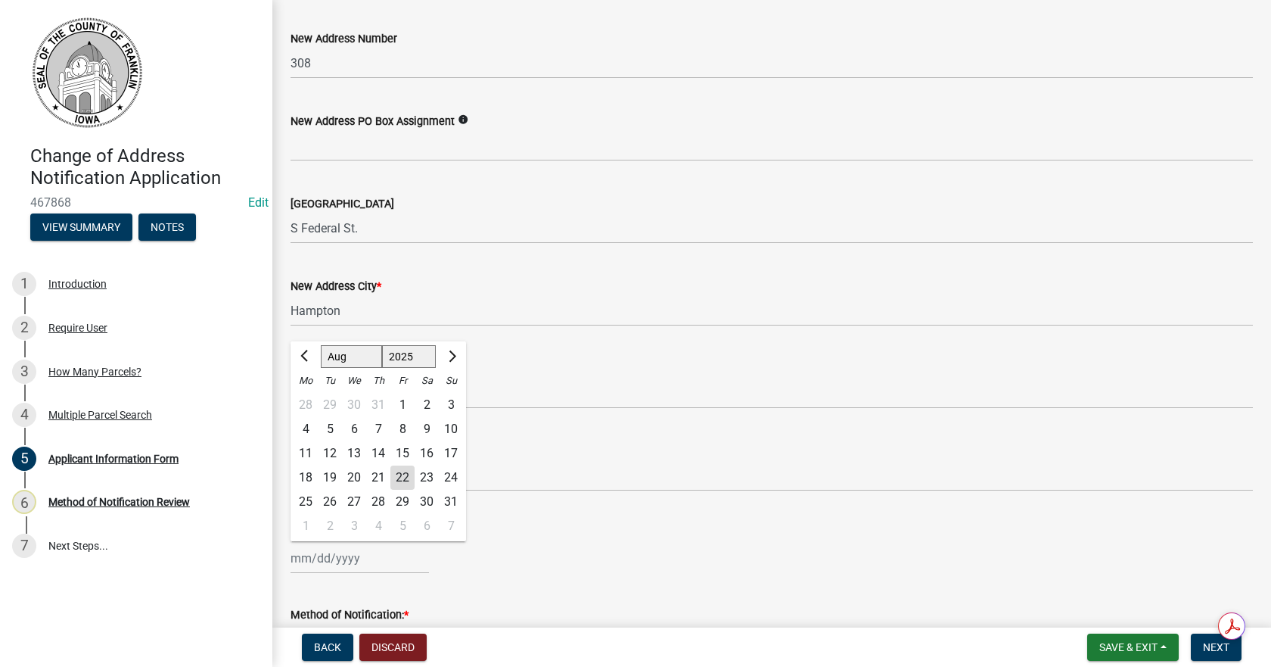
click at [327, 561] on div "[PERSON_NAME] Feb Mar Apr [PERSON_NAME][DATE] Oct Nov [DATE] 1526 1527 1528 152…" at bounding box center [360, 558] width 138 height 31
click at [398, 477] on div "22" at bounding box center [402, 477] width 24 height 24
type input "[DATE]"
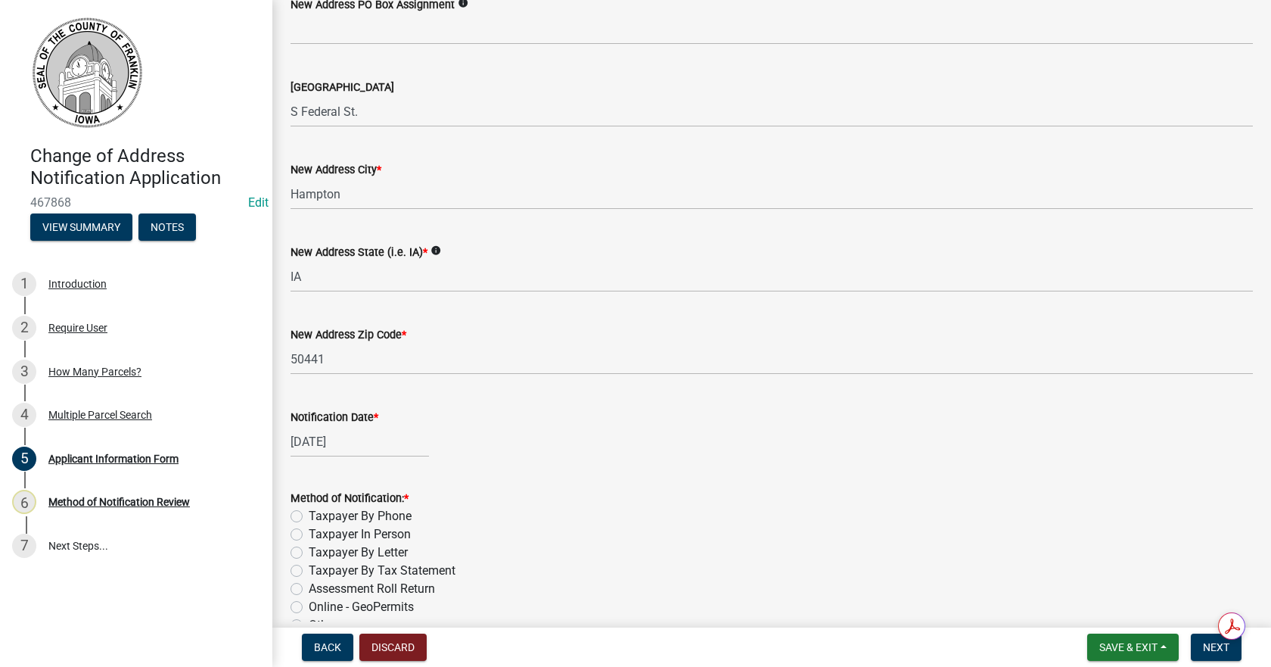
scroll to position [1338, 0]
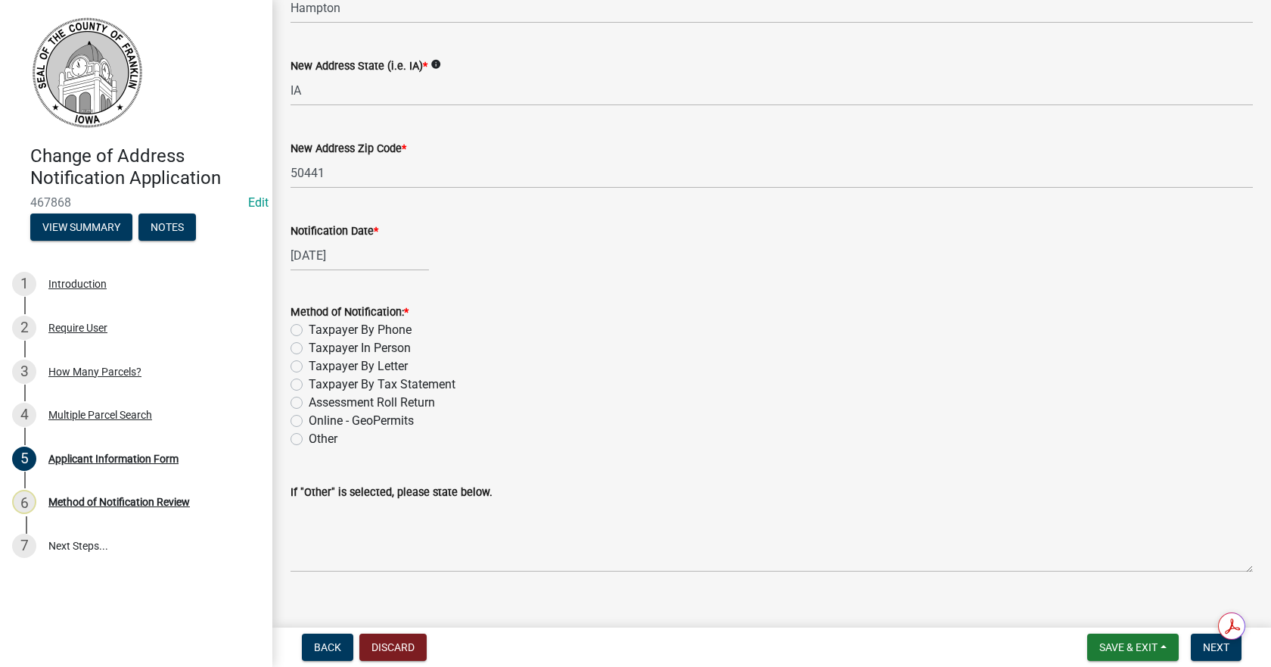
click at [309, 333] on label "Taxpayer By Phone" at bounding box center [360, 330] width 103 height 18
click at [309, 331] on input "Taxpayer By Phone" at bounding box center [314, 326] width 10 height 10
radio input "true"
click at [1207, 649] on span "Next" at bounding box center [1216, 647] width 26 height 12
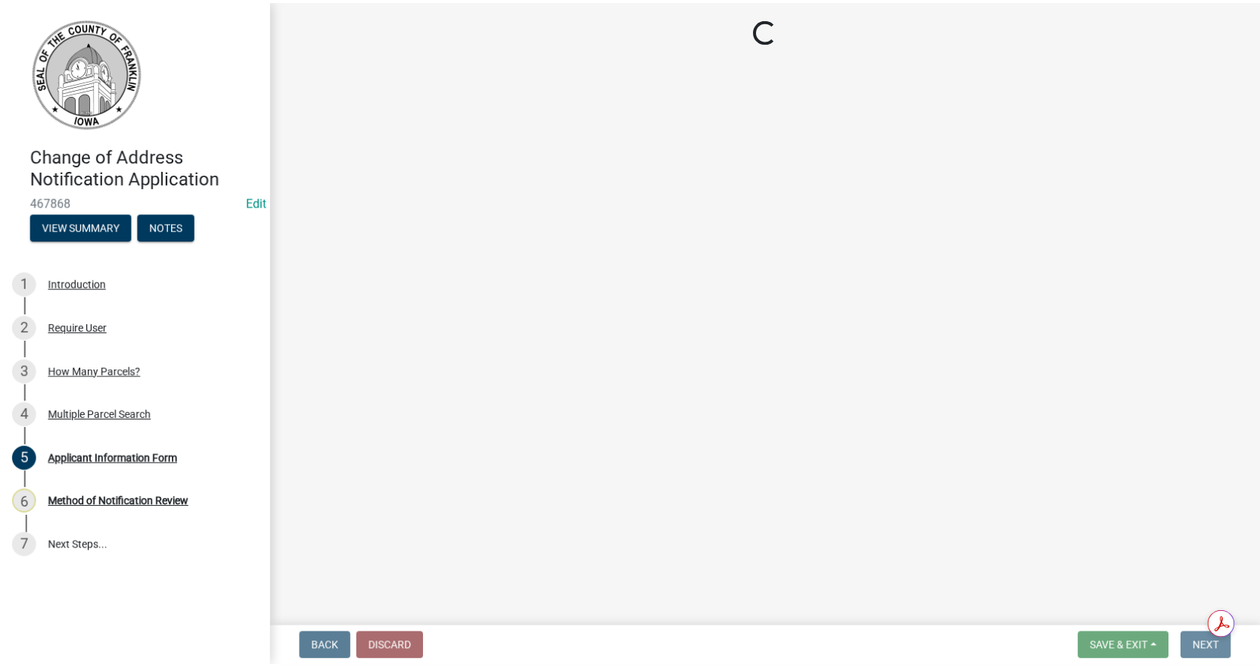
scroll to position [0, 0]
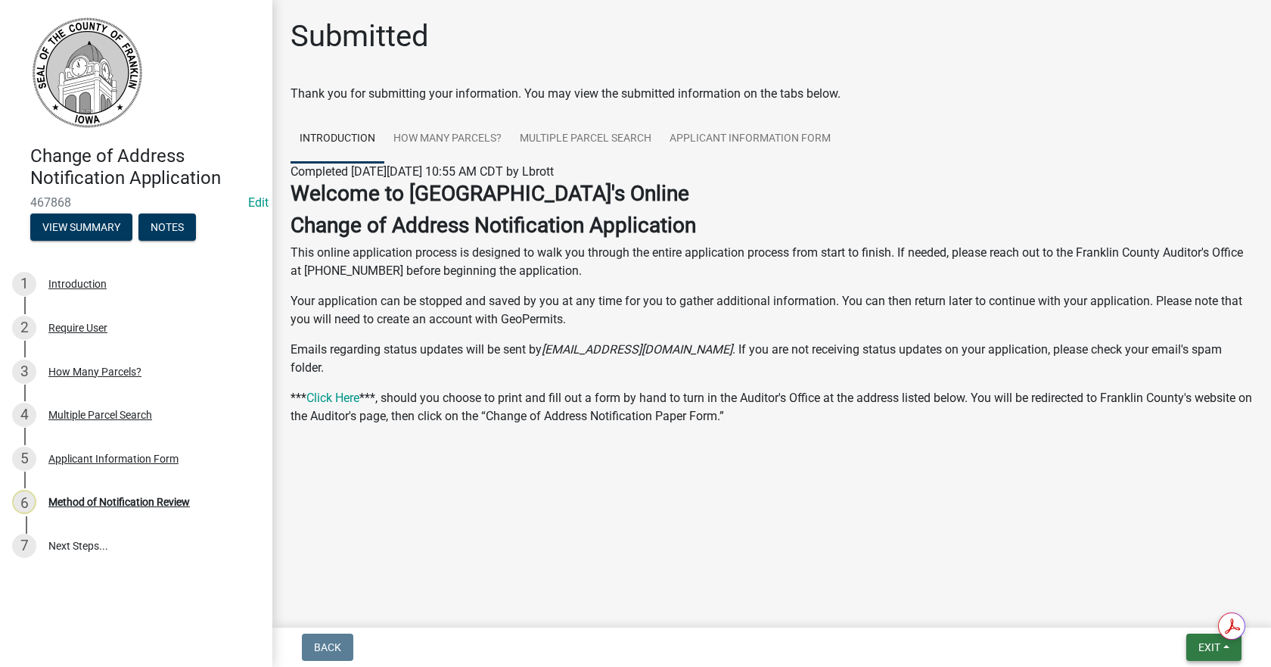
click at [1199, 649] on span "Exit" at bounding box center [1210, 647] width 22 height 12
click at [1169, 607] on button "Save & Exit" at bounding box center [1181, 607] width 121 height 36
